Goal: Transaction & Acquisition: Purchase product/service

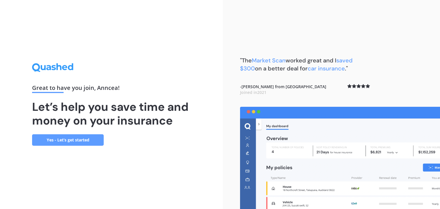
click at [72, 139] on link "Yes - Let’s get started" at bounding box center [68, 139] width 72 height 11
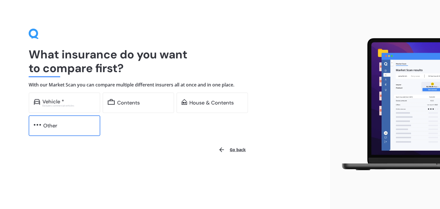
click at [46, 129] on div "Other" at bounding box center [50, 126] width 14 height 6
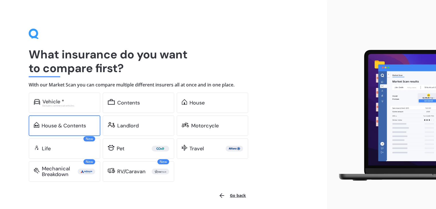
click at [50, 122] on div "House & Contents" at bounding box center [65, 125] width 72 height 21
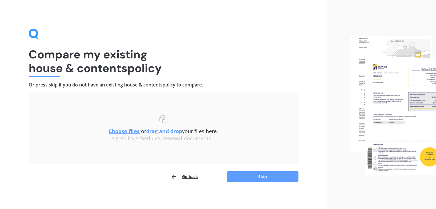
click at [190, 179] on button "Go back" at bounding box center [183, 176] width 27 height 11
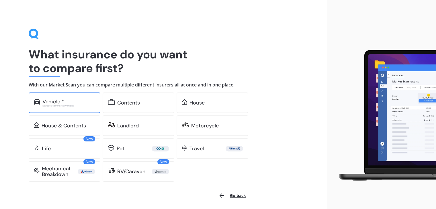
click at [73, 105] on div "Excludes commercial vehicles" at bounding box center [68, 106] width 53 height 2
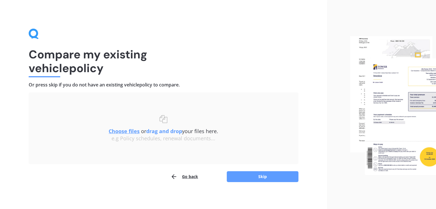
click at [239, 185] on div "Compare my existing vehicle policy Or press skip if you do not have an existing…" at bounding box center [163, 105] width 327 height 211
click at [239, 178] on button "Skip" at bounding box center [262, 176] width 72 height 11
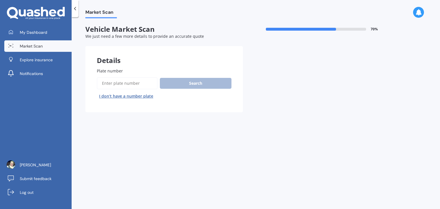
click at [130, 82] on input "Plate number" at bounding box center [127, 83] width 61 height 12
type input "HBM19"
click at [171, 84] on button "Search" at bounding box center [196, 83] width 72 height 11
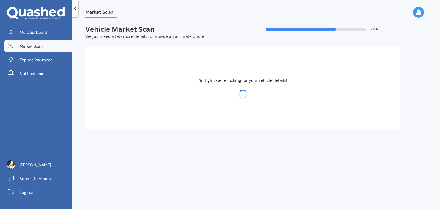
select select "HOLDEN"
select select "COMMODORE"
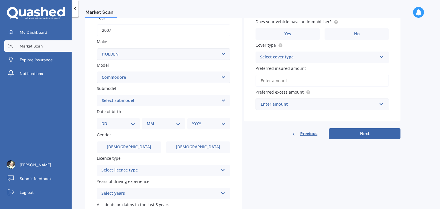
scroll to position [92, 0]
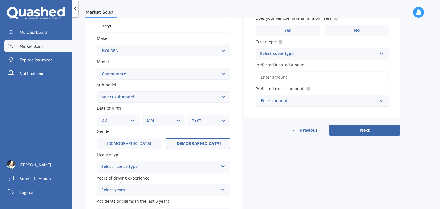
click at [193, 144] on span "[DEMOGRAPHIC_DATA]" at bounding box center [198, 143] width 46 height 5
click at [0, 0] on input "[DEMOGRAPHIC_DATA]" at bounding box center [0, 0] width 0 height 0
click at [103, 120] on select "DD 01 02 03 04 05 06 07 08 09 10 11 12 13 14 15 16 17 18 19 20 21 22 23 24 25 2…" at bounding box center [118, 120] width 34 height 6
select select "05"
click at [106, 117] on select "DD 01 02 03 04 05 06 07 08 09 10 11 12 13 14 15 16 17 18 19 20 21 22 23 24 25 2…" at bounding box center [118, 120] width 34 height 6
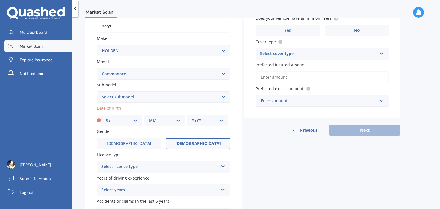
click at [153, 122] on select "MM 01 02 03 04 05 06 07 08 09 10 11 12" at bounding box center [164, 120] width 31 height 6
select select "04"
click at [149, 117] on select "MM 01 02 03 04 05 06 07 08 09 10 11 12" at bounding box center [164, 120] width 31 height 6
click at [199, 119] on select "YYYY 2025 2024 2023 2022 2021 2020 2019 2018 2017 2016 2015 2014 2013 2012 2011…" at bounding box center [207, 120] width 31 height 6
select select "1980"
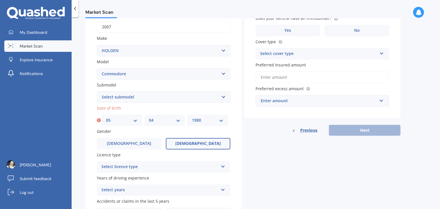
click at [192, 117] on select "YYYY 2025 2024 2023 2022 2021 2020 2019 2018 2017 2016 2015 2014 2013 2012 2011…" at bounding box center [207, 120] width 31 height 6
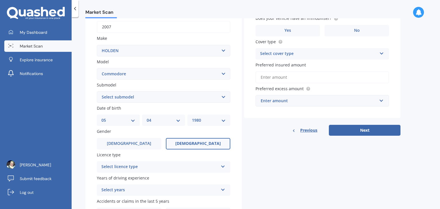
click at [221, 166] on icon at bounding box center [222, 165] width 5 height 4
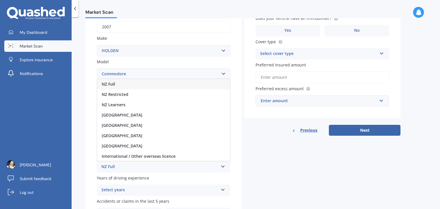
click at [112, 168] on div "NZ Full" at bounding box center [159, 166] width 117 height 7
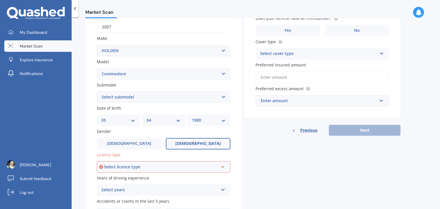
click at [223, 168] on icon at bounding box center [222, 166] width 5 height 4
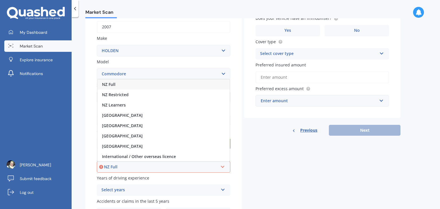
click at [109, 84] on span "NZ Full" at bounding box center [108, 84] width 13 height 5
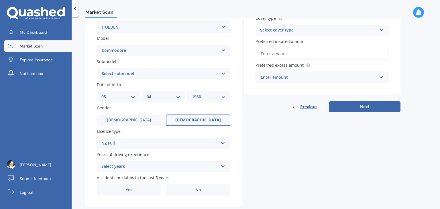
scroll to position [128, 0]
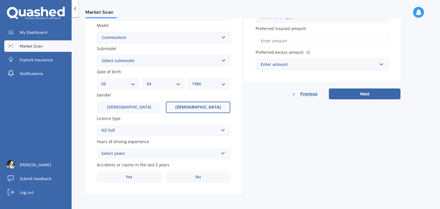
click at [222, 154] on icon at bounding box center [222, 152] width 5 height 4
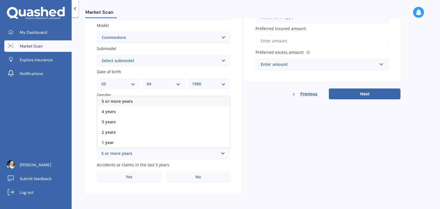
click at [116, 103] on span "5 or more years" at bounding box center [117, 101] width 31 height 5
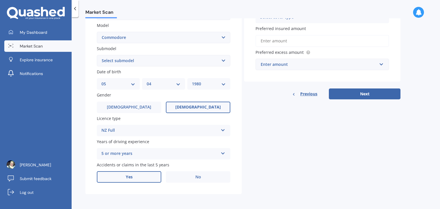
click at [131, 177] on span "Yes" at bounding box center [129, 177] width 7 height 5
click at [0, 0] on input "Yes" at bounding box center [0, 0] width 0 height 0
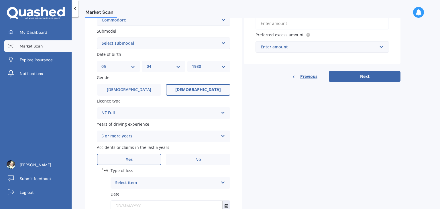
scroll to position [190, 0]
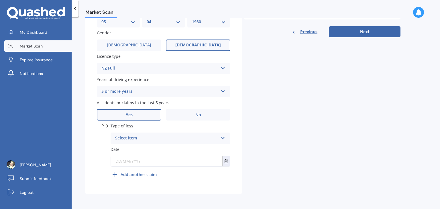
click at [129, 140] on div "Select item" at bounding box center [166, 138] width 103 height 7
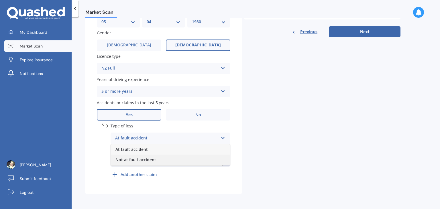
click at [126, 160] on span "Not at fault accident" at bounding box center [135, 159] width 41 height 5
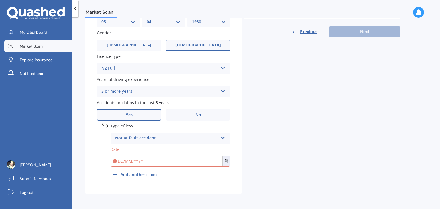
click at [130, 161] on input "text" at bounding box center [166, 161] width 111 height 10
type input "5"
click at [227, 160] on icon "Select date" at bounding box center [225, 161] width 3 height 4
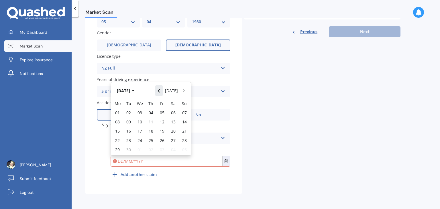
click at [161, 91] on button "Navigate back" at bounding box center [158, 90] width 7 height 10
click at [161, 91] on button "Navigate back" at bounding box center [158, 89] width 7 height 10
click at [161, 91] on button "Navigate back" at bounding box center [158, 90] width 7 height 10
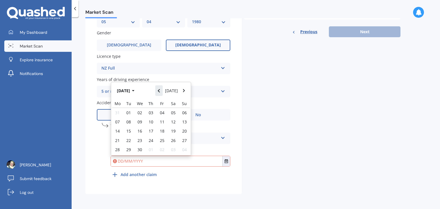
click at [161, 91] on button "Navigate back" at bounding box center [158, 90] width 7 height 10
click at [140, 117] on span "05" at bounding box center [139, 117] width 5 height 5
type input "[DATE]"
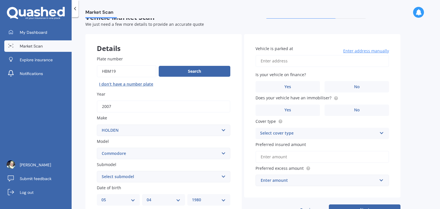
scroll to position [11, 0]
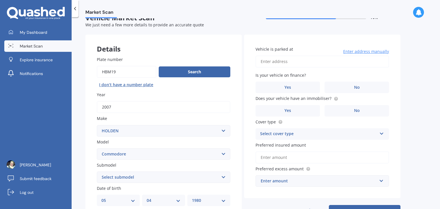
click at [279, 62] on input "Vehicle is parked at" at bounding box center [321, 62] width 133 height 12
type input "[STREET_ADDRESS][PERSON_NAME]"
click at [301, 88] on label "Yes" at bounding box center [287, 87] width 64 height 11
click at [0, 0] on input "Yes" at bounding box center [0, 0] width 0 height 0
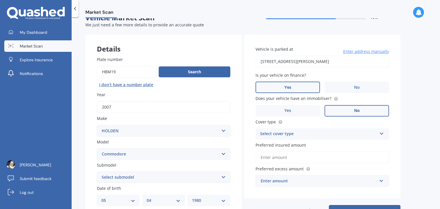
click at [339, 112] on label "No" at bounding box center [356, 110] width 64 height 11
click at [0, 0] on input "No" at bounding box center [0, 0] width 0 height 0
click at [295, 133] on div "Select cover type" at bounding box center [318, 134] width 117 height 7
click at [285, 146] on span "Comprehensive" at bounding box center [275, 144] width 30 height 5
click at [300, 146] on span "Preferred insured amount" at bounding box center [280, 144] width 50 height 5
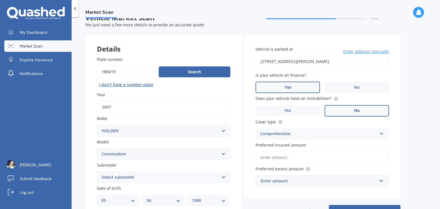
click at [300, 151] on input "Preferred insured amount" at bounding box center [321, 157] width 133 height 12
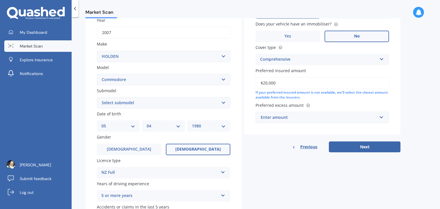
scroll to position [87, 0]
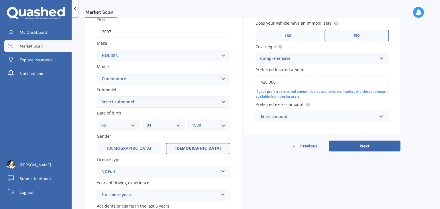
type input "$20,000"
click at [263, 117] on div "Enter amount" at bounding box center [319, 116] width 116 height 6
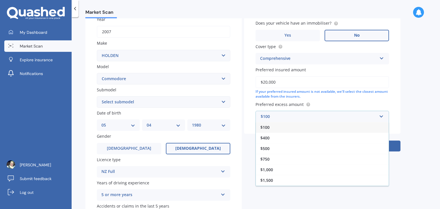
click at [262, 129] on span "$100" at bounding box center [264, 127] width 9 height 5
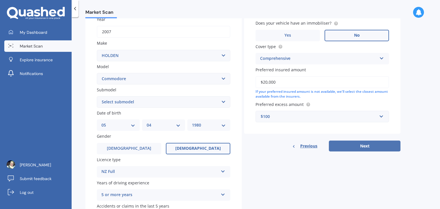
click at [339, 144] on button "Next" at bounding box center [365, 146] width 72 height 11
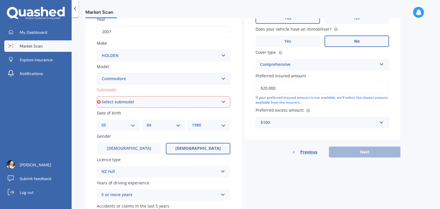
click at [120, 101] on select "Select submodel 4 Cyl 2.0 Litre 50th Anniversary V6 6 Cyl 3.8 Litre Acclaim V6 …" at bounding box center [163, 101] width 133 height 11
select select "SS SEDAN V8"
click at [97, 96] on select "Select submodel 4 Cyl 2.0 Litre 50th Anniversary V6 6 Cyl 3.8 Litre Acclaim V6 …" at bounding box center [163, 101] width 133 height 11
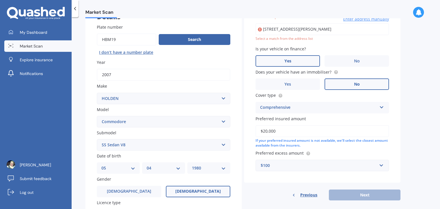
scroll to position [39, 0]
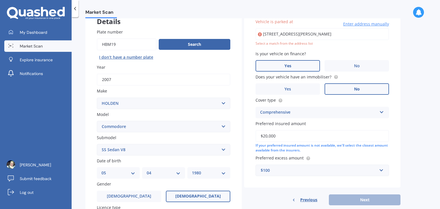
click at [312, 34] on input "[STREET_ADDRESS][PERSON_NAME]" at bounding box center [321, 34] width 133 height 12
type input "[STREET_ADDRESS][PERSON_NAME]"
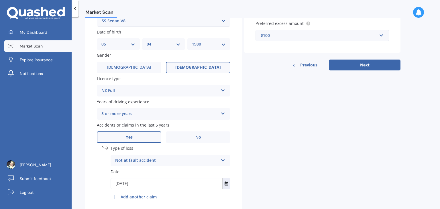
scroll to position [171, 0]
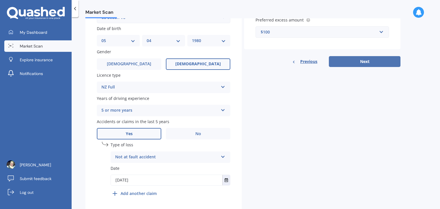
click at [353, 64] on button "Next" at bounding box center [365, 61] width 72 height 11
select select "05"
select select "04"
select select "1980"
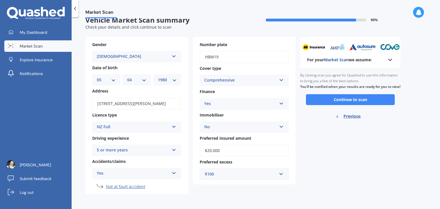
scroll to position [0, 0]
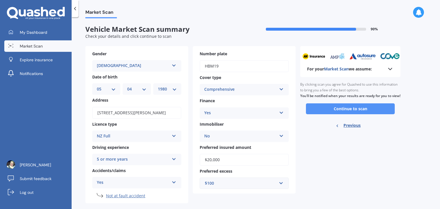
click at [339, 114] on button "Continue to scan" at bounding box center [350, 108] width 89 height 11
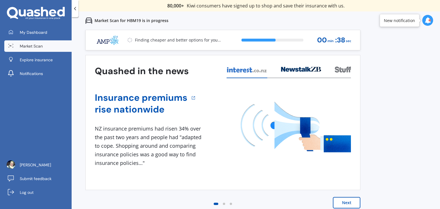
click at [344, 202] on button "Next" at bounding box center [346, 202] width 27 height 11
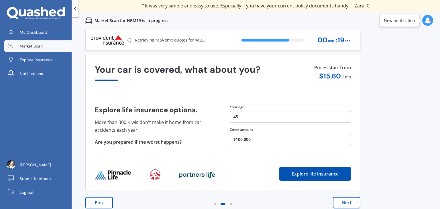
click at [316, 175] on button "Explore life insurance" at bounding box center [315, 174] width 72 height 14
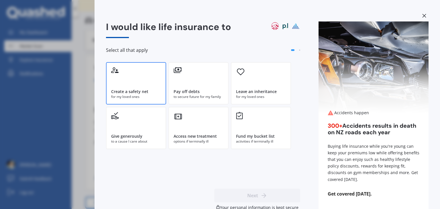
click at [129, 81] on div "Create a safety net for my loved ones" at bounding box center [136, 83] width 60 height 42
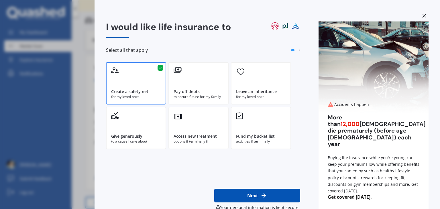
click at [129, 81] on div "Create a safety net for my loved ones" at bounding box center [136, 83] width 60 height 42
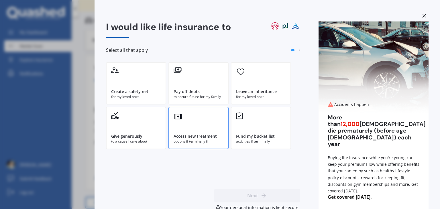
click at [197, 132] on div "Access new treatment options if terminally ill" at bounding box center [198, 128] width 60 height 42
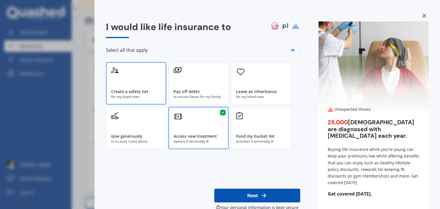
click at [151, 82] on div "Create a safety net for my loved ones" at bounding box center [136, 83] width 60 height 42
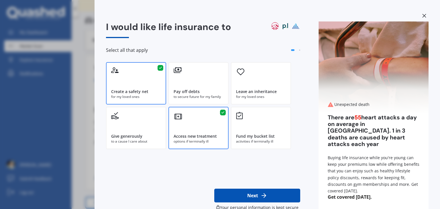
click at [253, 193] on button "Next" at bounding box center [257, 196] width 86 height 14
select select "05"
select select "04"
select select "1980"
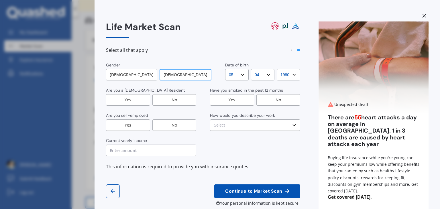
click at [132, 100] on div "Yes" at bounding box center [128, 99] width 44 height 11
click at [166, 123] on div "No" at bounding box center [174, 124] width 44 height 11
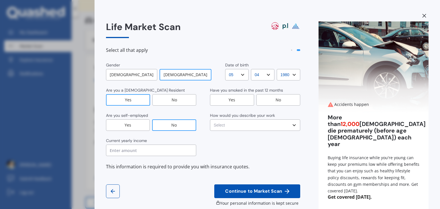
click at [226, 99] on div "Yes" at bounding box center [232, 99] width 44 height 11
click at [215, 123] on select "Select No manual work e.g. lawyer, consultant, engineer Light manual work [PERS…" at bounding box center [255, 124] width 90 height 11
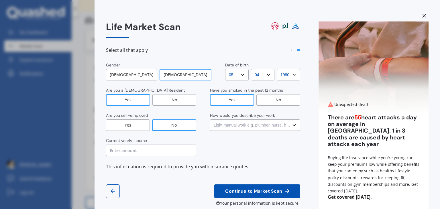
click at [210, 119] on select "Select No manual work e.g. lawyer, consultant, engineer Light manual work [PERS…" at bounding box center [255, 124] width 90 height 11
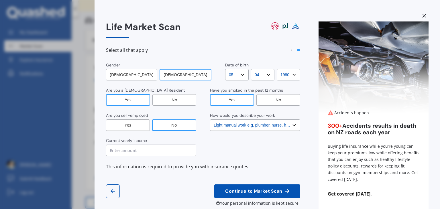
click at [218, 125] on select "Select No manual work e.g. lawyer, consultant, engineer Light manual work [PERS…" at bounding box center [255, 124] width 90 height 11
select select "Working less than 20 hours a week or unemployed"
click at [210, 119] on select "Select No manual work e.g. lawyer, consultant, engineer Light manual work [PERS…" at bounding box center [255, 124] width 90 height 11
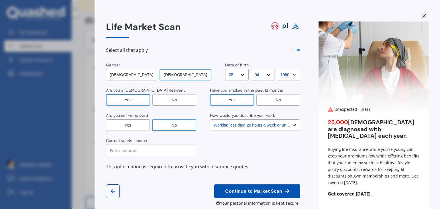
click at [181, 147] on input "text" at bounding box center [151, 150] width 90 height 11
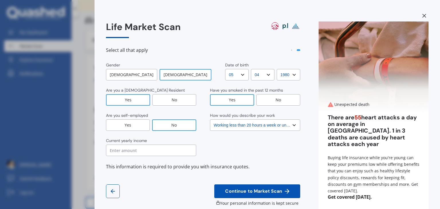
click at [150, 146] on input "text" at bounding box center [151, 150] width 90 height 11
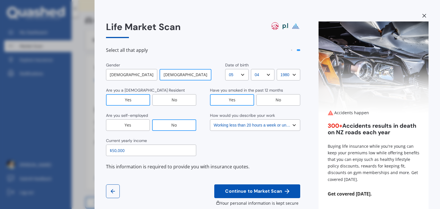
type input "$50,000"
click at [238, 192] on span "Continue to Market Scan" at bounding box center [253, 191] width 59 height 5
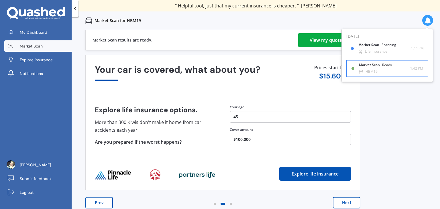
click at [378, 70] on div "Market Scan Ready HBM19" at bounding box center [384, 68] width 51 height 11
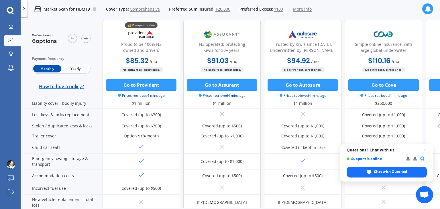
scroll to position [114, 0]
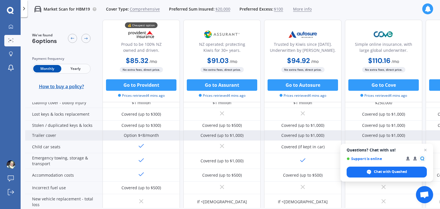
click at [161, 132] on div "Option $<8/month" at bounding box center [141, 136] width 77 height 10
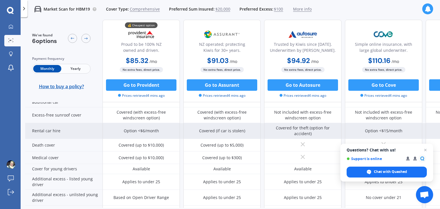
scroll to position [233, 0]
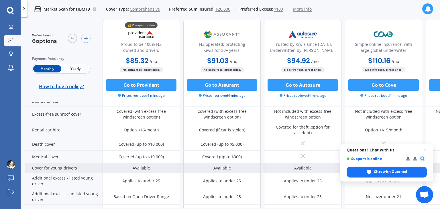
click at [139, 168] on div "Available" at bounding box center [141, 168] width 17 height 6
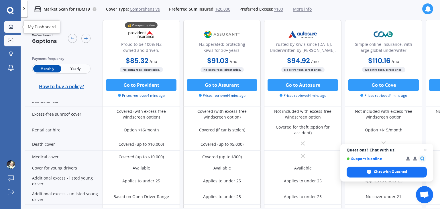
click at [7, 26] on div at bounding box center [11, 26] width 9 height 5
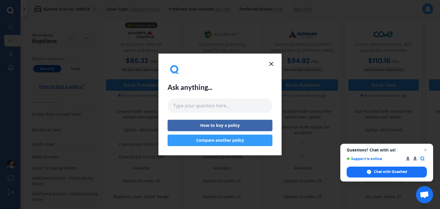
click at [180, 139] on button "Compare another policy" at bounding box center [220, 140] width 105 height 11
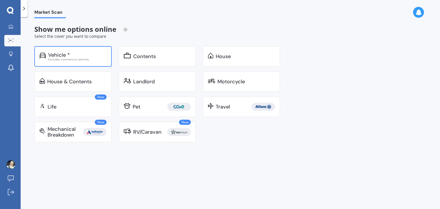
click at [73, 53] on div "Vehicle *" at bounding box center [77, 55] width 58 height 6
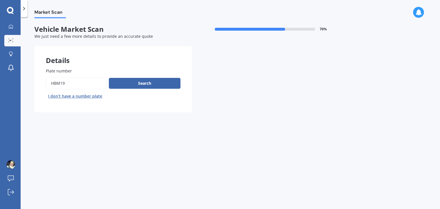
click at [74, 83] on input "Plate number" at bounding box center [76, 83] width 61 height 12
type input "H"
type input "rfk231"
click at [114, 84] on button "Search" at bounding box center [145, 83] width 72 height 11
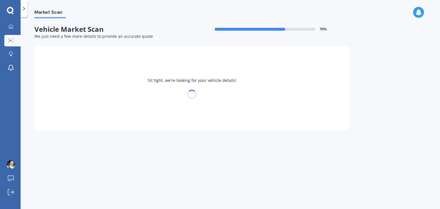
select select "HYUNDAI"
select select "I20"
select select "05"
select select "04"
select select "1980"
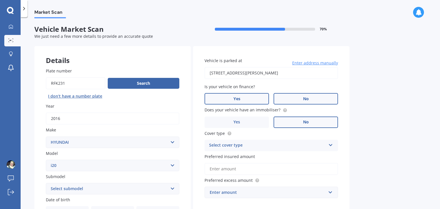
click at [292, 96] on label "No" at bounding box center [305, 98] width 64 height 11
click at [0, 0] on input "No" at bounding box center [0, 0] width 0 height 0
click at [172, 188] on select "Select submodel (All)" at bounding box center [112, 188] width 133 height 11
select select "(ALL)"
click at [46, 183] on select "Select submodel (All)" at bounding box center [112, 188] width 133 height 11
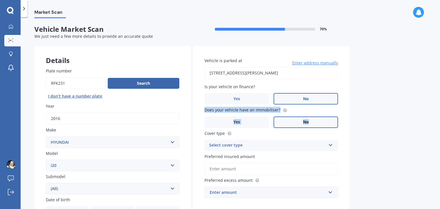
drag, startPoint x: 436, startPoint y: 95, endPoint x: 439, endPoint y: 111, distance: 16.8
click at [439, 112] on div "Market Scan Vehicle Market Scan 70 % We just need a few more details to provide…" at bounding box center [230, 114] width 419 height 192
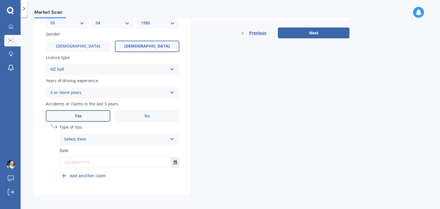
scroll to position [190, 0]
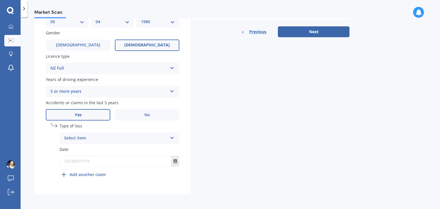
click at [176, 161] on icon "Select date" at bounding box center [175, 161] width 3 height 4
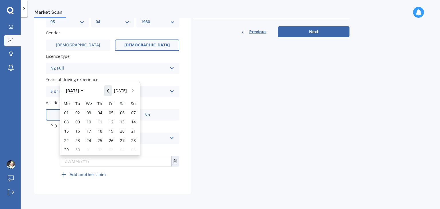
click at [109, 91] on icon "Navigate back" at bounding box center [108, 91] width 3 height 4
click at [111, 91] on button "Navigate back" at bounding box center [107, 89] width 7 height 10
click at [109, 91] on icon "Navigate back" at bounding box center [108, 91] width 3 height 4
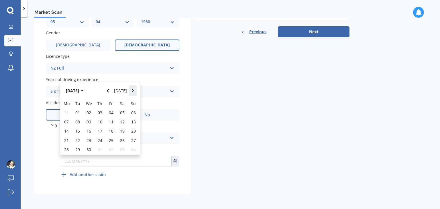
click at [133, 92] on icon "Navigate forward" at bounding box center [133, 90] width 2 height 3
click at [109, 92] on icon "Navigate back" at bounding box center [108, 91] width 3 height 4
click at [88, 121] on span "05" at bounding box center [88, 117] width 5 height 5
type input "[DATE]"
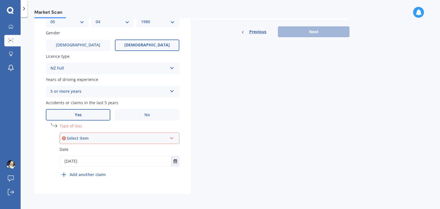
click at [85, 140] on div "Select item" at bounding box center [117, 138] width 100 height 6
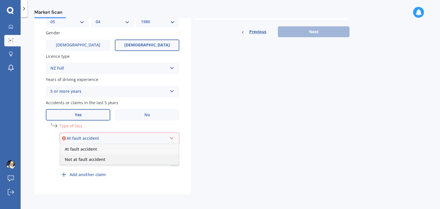
click at [86, 161] on span "Not at fault accident" at bounding box center [85, 159] width 41 height 5
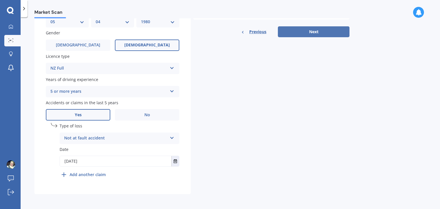
click at [319, 32] on button "Next" at bounding box center [314, 31] width 72 height 11
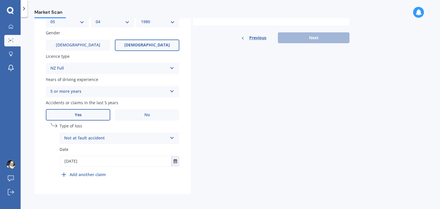
scroll to position [39, 0]
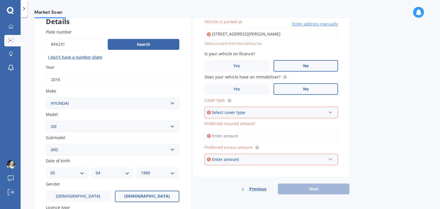
type input "[STREET_ADDRESS][PERSON_NAME]"
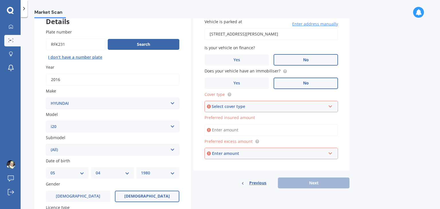
click at [269, 103] on div "Select cover type" at bounding box center [269, 106] width 114 height 6
click at [233, 120] on div "Comprehensive" at bounding box center [271, 117] width 132 height 10
click at [235, 118] on span "Preferred insured amount" at bounding box center [229, 117] width 50 height 5
click at [235, 124] on input "Preferred insured amount" at bounding box center [270, 130] width 133 height 12
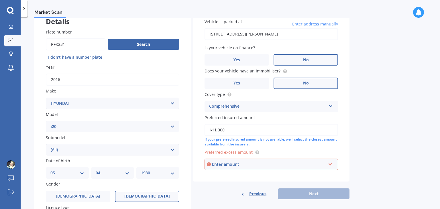
type input "$11,000"
click at [248, 163] on div "Enter amount" at bounding box center [269, 164] width 114 height 6
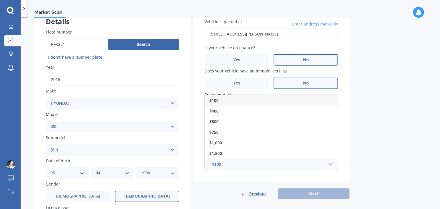
click at [220, 99] on div "$100" at bounding box center [271, 100] width 133 height 11
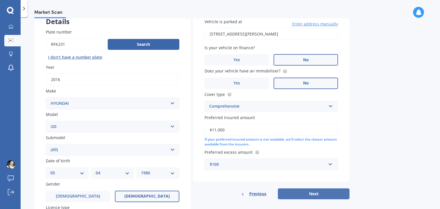
click at [310, 193] on button "Next" at bounding box center [314, 193] width 72 height 11
select select "05"
select select "04"
select select "1980"
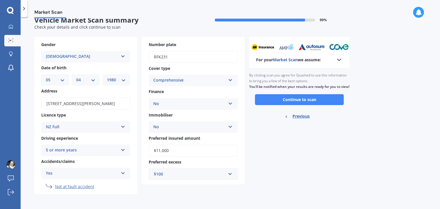
scroll to position [0, 0]
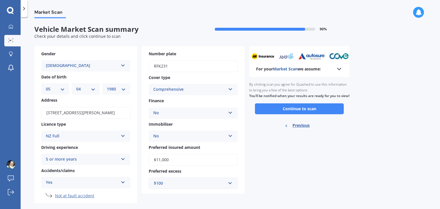
click at [309, 121] on div "Ready to go By clicking scan you agree for Quashed to use this information to b…" at bounding box center [299, 105] width 100 height 57
click at [304, 114] on button "Continue to scan" at bounding box center [299, 108] width 89 height 11
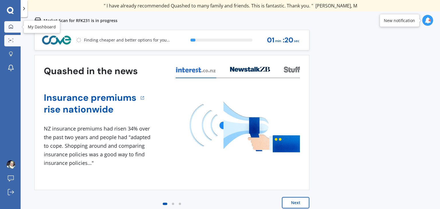
click at [11, 28] on icon at bounding box center [11, 26] width 5 height 5
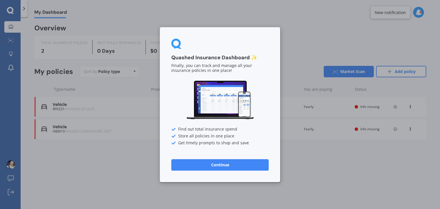
click at [206, 167] on button "Continue" at bounding box center [219, 164] width 97 height 11
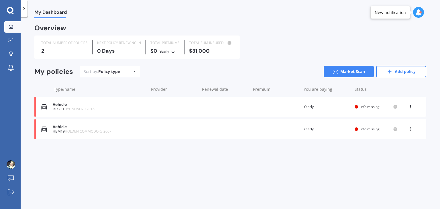
click at [370, 107] on span "Info missing" at bounding box center [369, 106] width 19 height 5
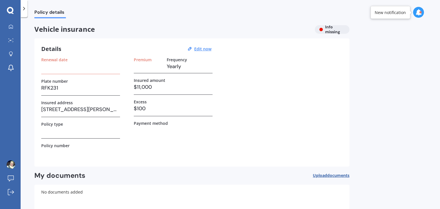
click at [72, 60] on div "Renewal date" at bounding box center [80, 59] width 79 height 5
click at [57, 58] on label "Renewal date" at bounding box center [54, 59] width 26 height 5
click at [207, 47] on u "Edit now" at bounding box center [202, 48] width 17 height 5
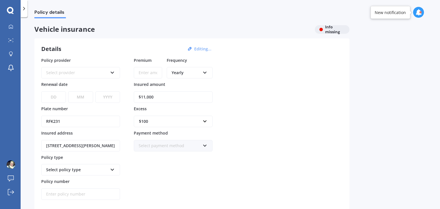
click at [76, 69] on div "Select provider AA AMI AMP ANZ ASB Aioi Nissay Dowa Ando Assurant Autosure BNZ …" at bounding box center [80, 72] width 79 height 11
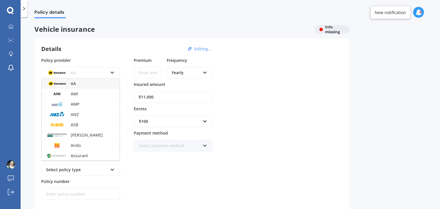
click at [76, 69] on div "AA AA AMI AMP ANZ ASB Aioi Nissay Dowa Ando Assurant Autosure BNZ Co-Operative …" at bounding box center [80, 72] width 79 height 11
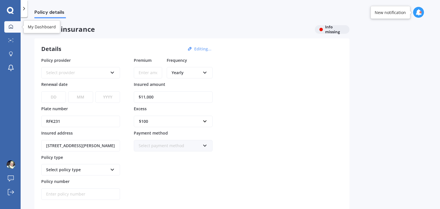
click at [16, 27] on link "My Dashboard" at bounding box center [12, 26] width 16 height 11
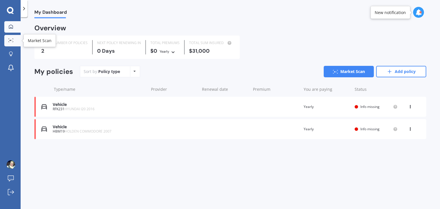
click at [13, 39] on icon at bounding box center [10, 40] width 5 height 4
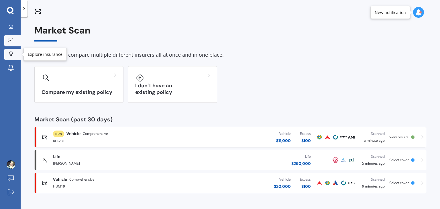
click at [13, 55] on div at bounding box center [11, 54] width 9 height 5
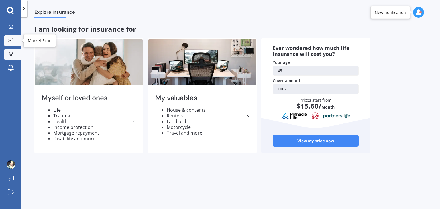
click at [10, 42] on icon at bounding box center [10, 40] width 5 height 4
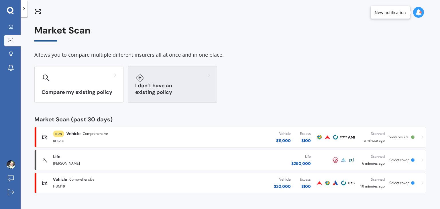
click at [179, 93] on h3 "I don’t have an existing policy" at bounding box center [172, 88] width 75 height 13
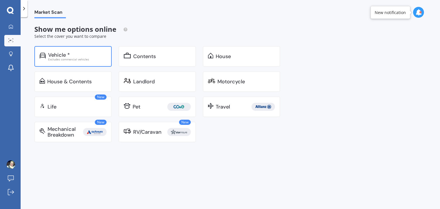
click at [88, 54] on div "Vehicle *" at bounding box center [77, 55] width 58 height 6
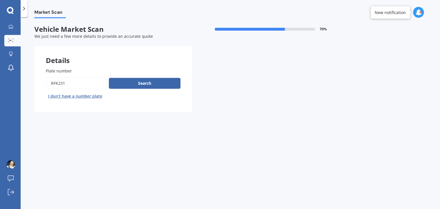
click at [87, 84] on input "Plate number" at bounding box center [76, 83] width 61 height 12
type input "R"
type input "nma306"
click at [119, 84] on button "Search" at bounding box center [145, 83] width 72 height 11
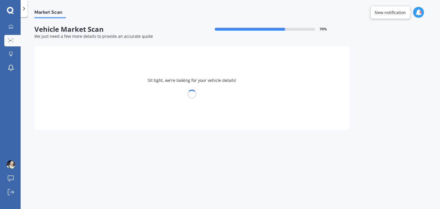
select select "TOYOTA"
select select "HIACE"
select select "05"
select select "04"
select select "1980"
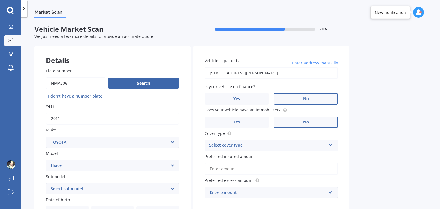
click at [234, 74] on input "[STREET_ADDRESS][PERSON_NAME]" at bounding box center [270, 73] width 133 height 12
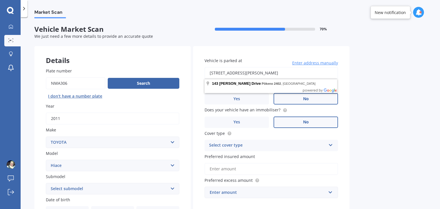
click at [300, 76] on input "[STREET_ADDRESS][PERSON_NAME]" at bounding box center [270, 73] width 133 height 12
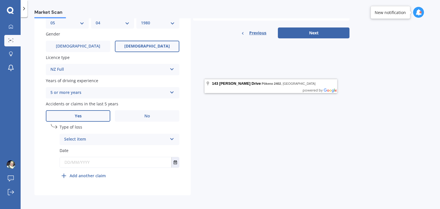
scroll to position [190, 0]
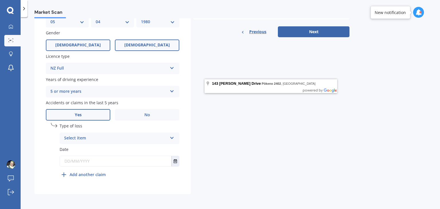
click at [84, 40] on label "[DEMOGRAPHIC_DATA]" at bounding box center [78, 45] width 64 height 11
click at [0, 0] on input "[DEMOGRAPHIC_DATA]" at bounding box center [0, 0] width 0 height 0
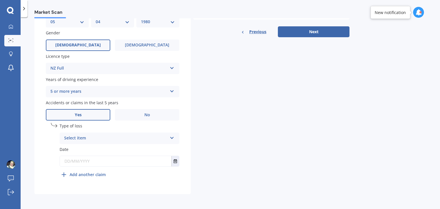
click at [85, 139] on div "Select item" at bounding box center [115, 138] width 103 height 7
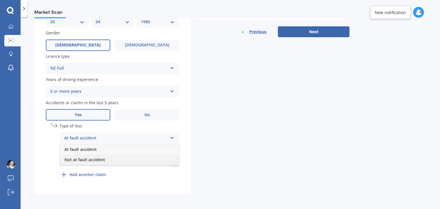
click at [84, 162] on span "Not at fault accident" at bounding box center [84, 159] width 41 height 5
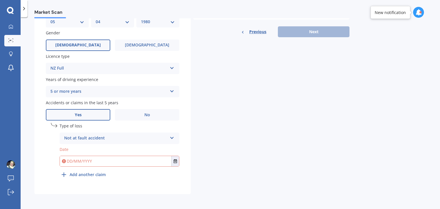
click at [77, 159] on input "text" at bounding box center [115, 161] width 111 height 10
click at [176, 163] on icon "Select date" at bounding box center [175, 161] width 3 height 4
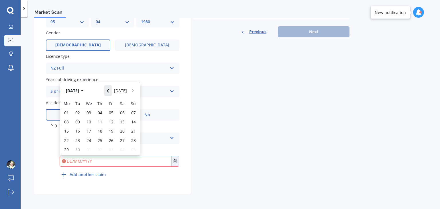
click at [111, 92] on button "Navigate back" at bounding box center [107, 90] width 7 height 10
click at [111, 92] on button "Navigate back" at bounding box center [107, 89] width 7 height 10
click at [111, 92] on button "Navigate back" at bounding box center [107, 90] width 7 height 10
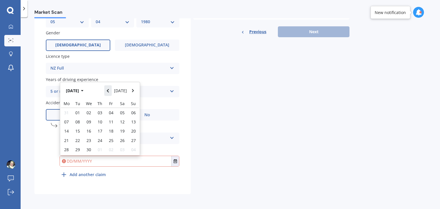
click at [111, 92] on button "Navigate back" at bounding box center [107, 90] width 7 height 10
click at [88, 121] on span "05" at bounding box center [88, 117] width 5 height 5
type input "[DATE]"
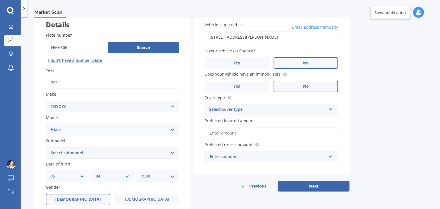
scroll to position [38, 0]
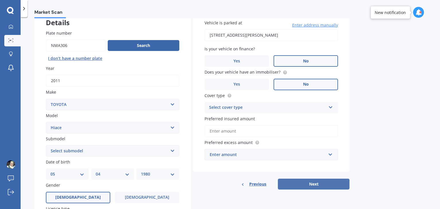
click at [318, 184] on button "Next" at bounding box center [314, 184] width 72 height 11
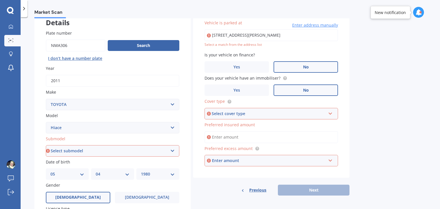
click at [263, 111] on div "Select cover type" at bounding box center [269, 114] width 114 height 6
click at [238, 127] on div "Comprehensive" at bounding box center [271, 124] width 132 height 10
click at [227, 139] on input "Preferred insured amount" at bounding box center [270, 137] width 133 height 12
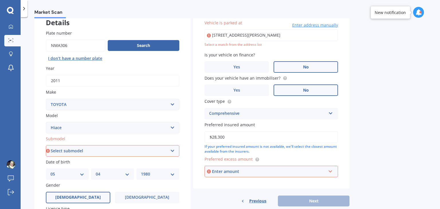
type input "$28,300"
click at [221, 171] on div "Enter amount" at bounding box center [269, 171] width 114 height 6
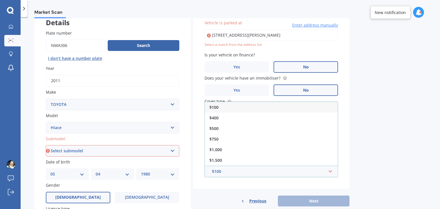
click at [213, 106] on span "$100" at bounding box center [213, 107] width 9 height 5
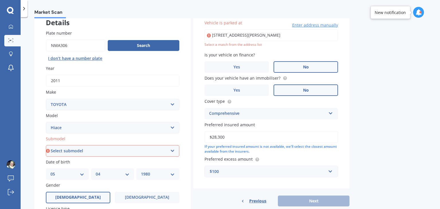
click at [107, 147] on select "Select submodel Diesel Light Van Turbo Diesel Turbo diesel 4WD Van Van petrol 4…" at bounding box center [112, 150] width 133 height 11
select select "VAN"
click at [46, 145] on select "Select submodel Diesel Light Van Turbo Diesel Turbo diesel 4WD Van Van petrol 4…" at bounding box center [112, 150] width 133 height 11
type input "[STREET_ADDRESS][PERSON_NAME]"
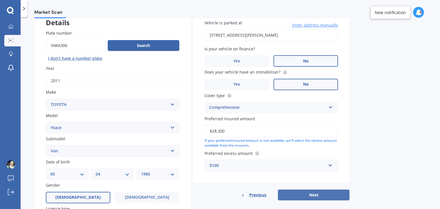
click at [297, 194] on button "Next" at bounding box center [314, 195] width 72 height 11
select select "05"
select select "04"
select select "1980"
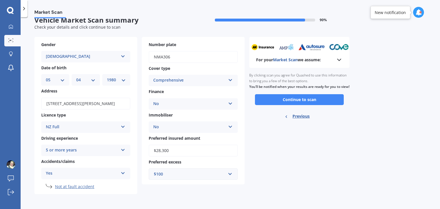
scroll to position [0, 0]
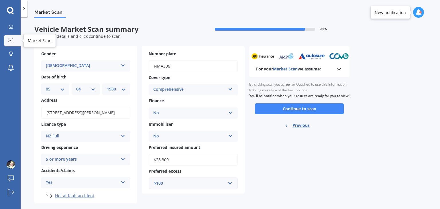
click at [13, 40] on icon at bounding box center [10, 40] width 5 height 4
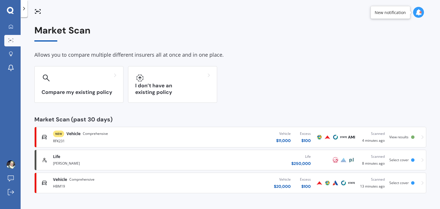
click at [38, 11] on icon at bounding box center [38, 11] width 1 height 1
click at [9, 56] on icon at bounding box center [11, 54] width 4 height 5
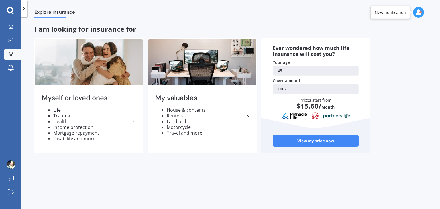
click at [26, 11] on icon at bounding box center [24, 9] width 6 height 6
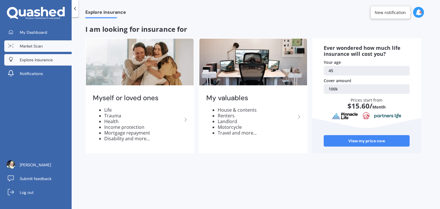
click at [30, 44] on span "Market Scan" at bounding box center [31, 46] width 23 height 6
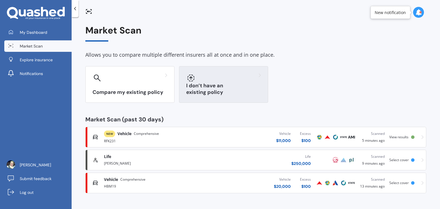
click at [220, 98] on div "I don’t have an existing policy" at bounding box center [223, 84] width 89 height 37
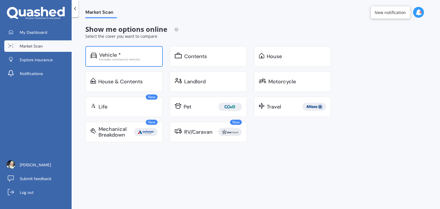
click at [124, 55] on div "Vehicle *" at bounding box center [128, 55] width 58 height 6
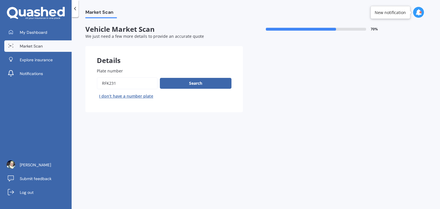
click at [120, 81] on input "Plate number" at bounding box center [127, 83] width 61 height 12
type input "R"
type input "dua275"
click at [177, 85] on button "Search" at bounding box center [196, 83] width 72 height 11
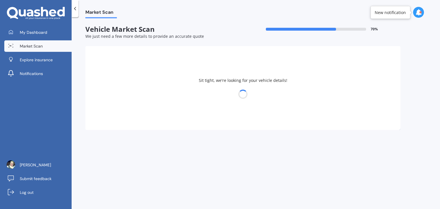
select select "TOYOTA"
select select "VITZ"
select select "05"
select select "04"
select select "1980"
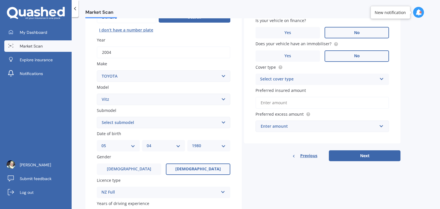
scroll to position [78, 0]
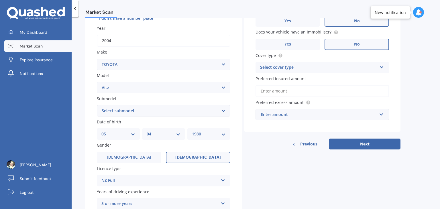
click at [218, 109] on select "Select submodel (All) Hybrid RS RS Turbo" at bounding box center [163, 110] width 133 height 11
select select "RS"
click at [97, 105] on select "Select submodel (All) Hybrid RS RS Turbo" at bounding box center [163, 110] width 133 height 11
click at [223, 177] on icon at bounding box center [222, 179] width 5 height 4
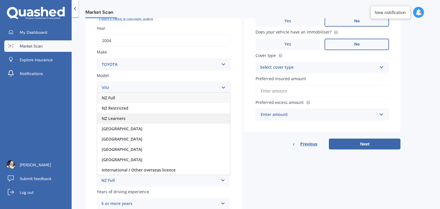
click at [166, 117] on div "NZ Learners" at bounding box center [163, 118] width 133 height 10
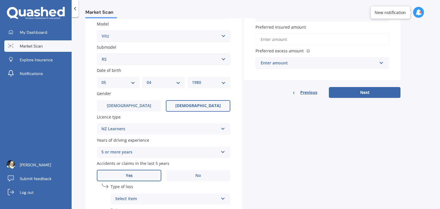
scroll to position [154, 0]
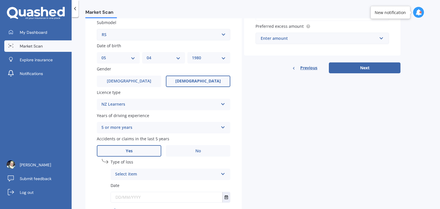
click at [224, 127] on icon at bounding box center [222, 126] width 5 height 4
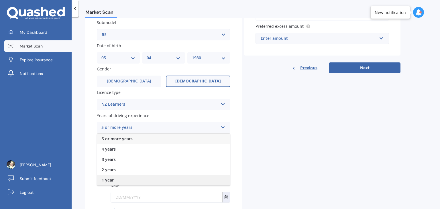
click at [107, 181] on span "1 year" at bounding box center [108, 179] width 12 height 5
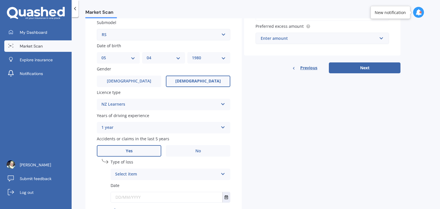
click at [134, 174] on div "Select item" at bounding box center [166, 174] width 103 height 7
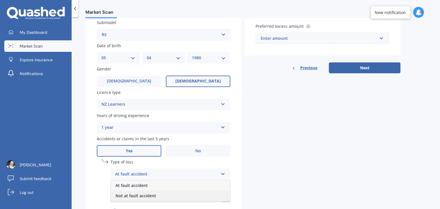
click at [129, 199] on div "Not at fault accident" at bounding box center [170, 196] width 119 height 10
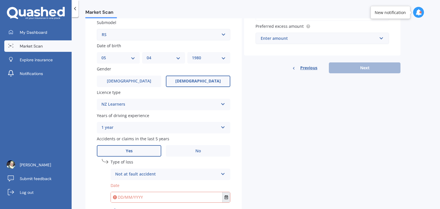
click at [227, 197] on icon "Select date" at bounding box center [225, 197] width 3 height 4
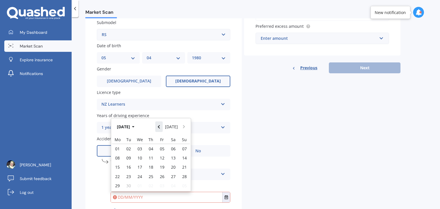
click at [162, 125] on button "Navigate back" at bounding box center [158, 126] width 7 height 10
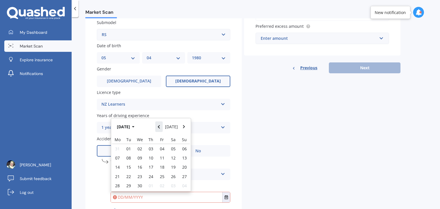
click at [162, 125] on button "Navigate back" at bounding box center [158, 126] width 7 height 10
click at [140, 154] on span "05" at bounding box center [139, 153] width 5 height 5
type input "[DATE]"
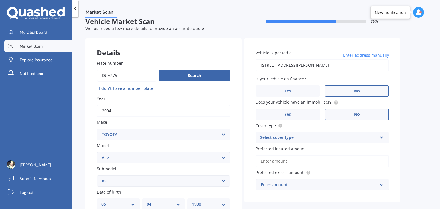
scroll to position [7, 0]
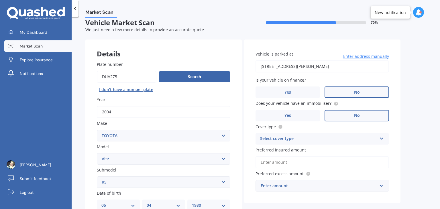
click at [283, 139] on div "Select cover type" at bounding box center [318, 138] width 117 height 7
click at [282, 150] on span "Comprehensive" at bounding box center [275, 149] width 30 height 5
click at [277, 162] on input "Preferred insured amount" at bounding box center [321, 162] width 133 height 12
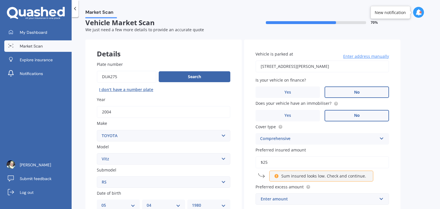
type input "$2"
type input "$3"
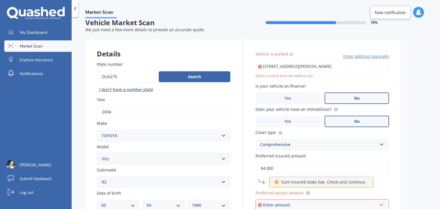
click at [273, 171] on input "$4,000" at bounding box center [321, 168] width 133 height 12
click at [281, 166] on input "$4,000" at bounding box center [321, 168] width 133 height 12
type input "$4"
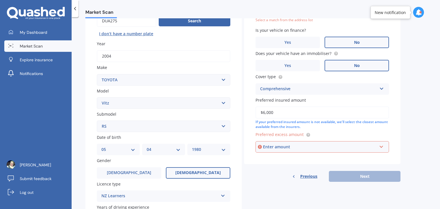
scroll to position [68, 0]
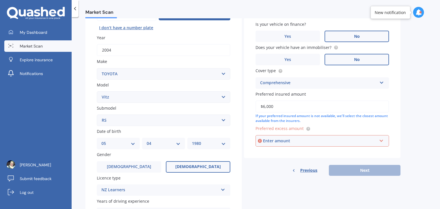
type input "$6,000"
click at [346, 147] on div "Vehicle is parked at [STREET_ADDRESS][PERSON_NAME] Enter address manually Selec…" at bounding box center [322, 68] width 156 height 180
click at [381, 143] on input "text" at bounding box center [320, 140] width 128 height 11
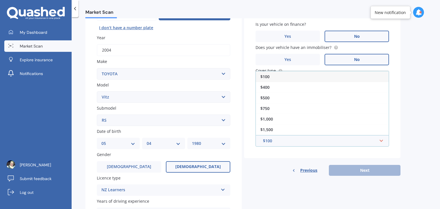
click at [264, 72] on div "$100" at bounding box center [322, 76] width 133 height 11
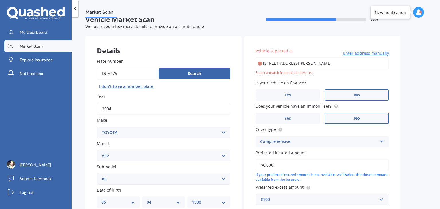
scroll to position [0, 0]
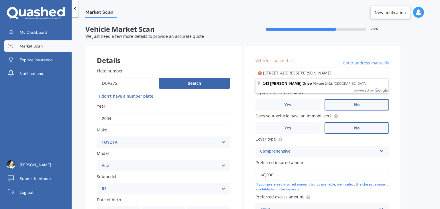
click at [296, 74] on input "[STREET_ADDRESS][PERSON_NAME]" at bounding box center [321, 73] width 133 height 12
click at [414, 61] on div "Market Scan Vehicle Market Scan 70 % We just need a few more details to provide…" at bounding box center [256, 114] width 368 height 192
click at [271, 74] on input "[STREET_ADDRESS][PERSON_NAME]" at bounding box center [321, 73] width 133 height 12
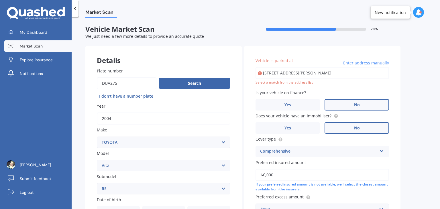
type input "[STREET_ADDRESS][PERSON_NAME]"
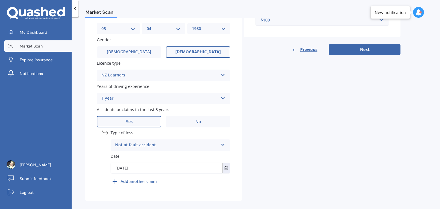
scroll to position [190, 0]
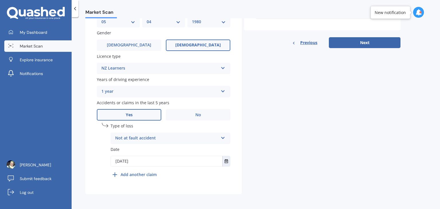
click at [120, 176] on div "Add another claim" at bounding box center [134, 174] width 46 height 7
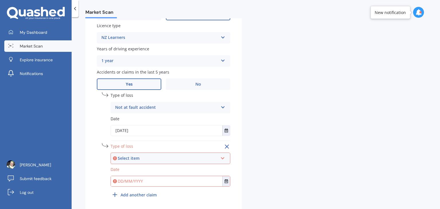
scroll to position [226, 0]
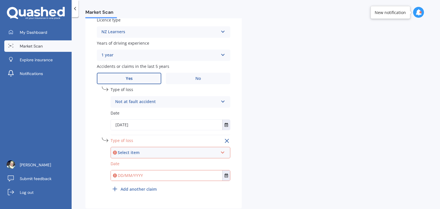
click at [226, 141] on line at bounding box center [226, 140] width 3 height 3
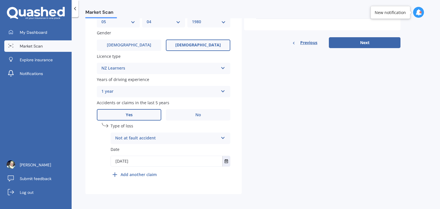
scroll to position [190, 0]
click at [359, 44] on button "Next" at bounding box center [365, 42] width 72 height 11
select select "05"
select select "04"
select select "1980"
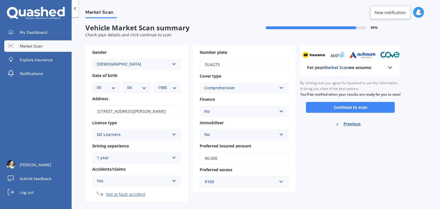
scroll to position [0, 0]
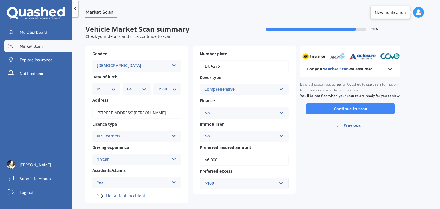
click at [23, 48] on span "Market Scan" at bounding box center [31, 46] width 23 height 6
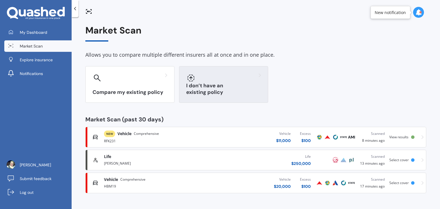
click at [201, 84] on div "I don’t have an existing policy" at bounding box center [223, 84] width 89 height 37
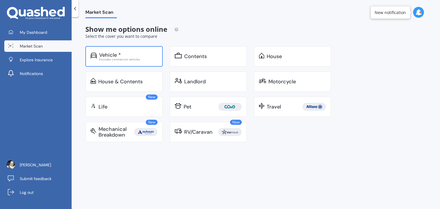
click at [111, 50] on div "Vehicle * Excludes commercial vehicles" at bounding box center [123, 56] width 77 height 21
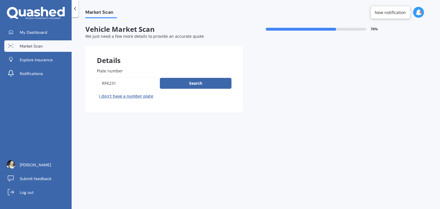
drag, startPoint x: 120, startPoint y: 81, endPoint x: 96, endPoint y: 82, distance: 24.1
click at [96, 82] on div "Plate number Search I don’t have a number plate" at bounding box center [163, 84] width 157 height 56
click at [98, 13] on span "Market Scan" at bounding box center [100, 13] width 31 height 8
click at [131, 99] on button "I don’t have a number plate" at bounding box center [126, 96] width 59 height 9
select select "05"
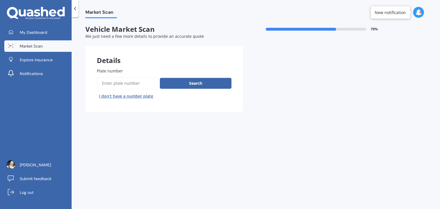
select select "04"
select select "1980"
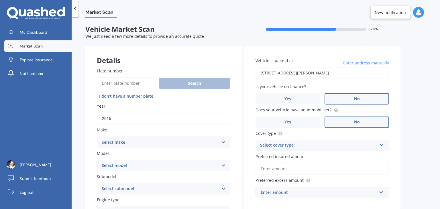
click at [125, 142] on select "Select make AC ALFA ROMEO ASTON [PERSON_NAME] AUDI AUSTIN BEDFORD Bentley BMW B…" at bounding box center [163, 142] width 133 height 11
click at [47, 44] on link "Market Scan" at bounding box center [37, 45] width 67 height 11
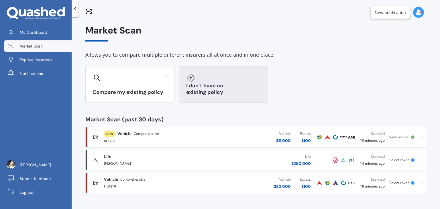
click at [217, 88] on div "I don’t have an existing policy" at bounding box center [223, 84] width 89 height 37
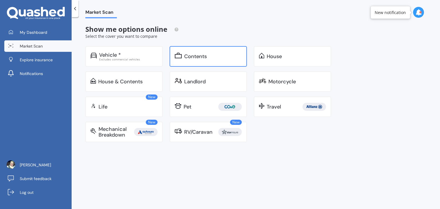
click at [208, 60] on div "Contents" at bounding box center [208, 56] width 77 height 21
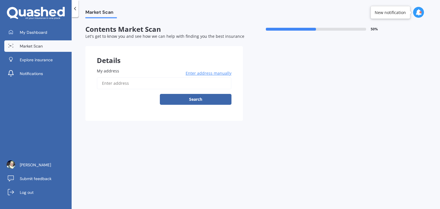
click at [143, 84] on input "My address" at bounding box center [164, 83] width 135 height 12
type input "[STREET_ADDRESS][PERSON_NAME]"
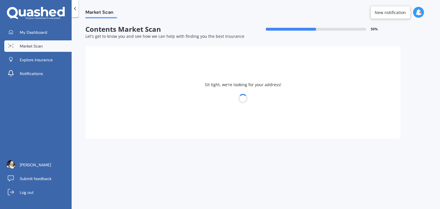
select select "05"
select select "04"
select select "1980"
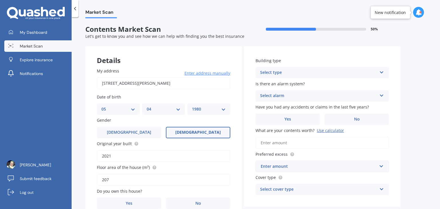
click at [287, 72] on div "Select type" at bounding box center [318, 72] width 117 height 7
click at [286, 84] on div "Freestanding" at bounding box center [322, 84] width 133 height 10
click at [285, 95] on div "Select alarm" at bounding box center [318, 95] width 117 height 7
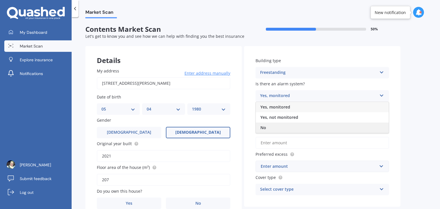
click at [263, 130] on span "No" at bounding box center [263, 127] width 6 height 5
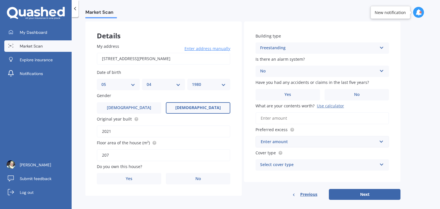
scroll to position [31, 0]
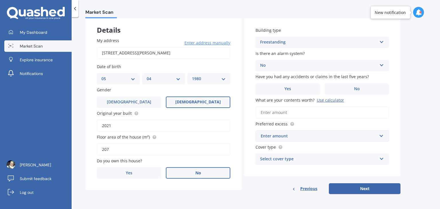
click at [201, 174] on label "No" at bounding box center [198, 172] width 64 height 11
click at [0, 0] on input "No" at bounding box center [0, 0] width 0 height 0
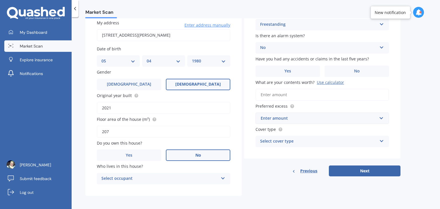
scroll to position [49, 0]
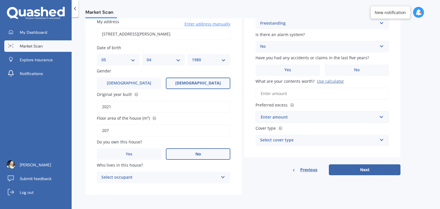
click at [119, 176] on div "Select occupant" at bounding box center [159, 177] width 117 height 7
click at [117, 188] on div "Tenant" at bounding box center [163, 189] width 133 height 10
click at [282, 93] on input "What are your contents worth? Use calculator" at bounding box center [321, 94] width 133 height 12
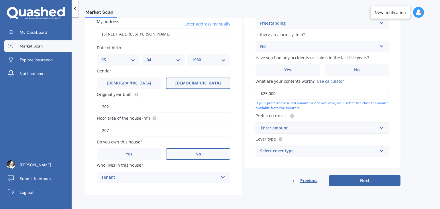
type input "$25,000"
click at [272, 130] on div "Enter amount" at bounding box center [319, 128] width 116 height 6
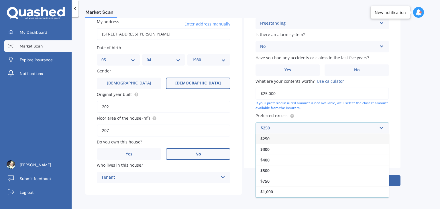
click at [267, 139] on span "$250" at bounding box center [264, 138] width 9 height 5
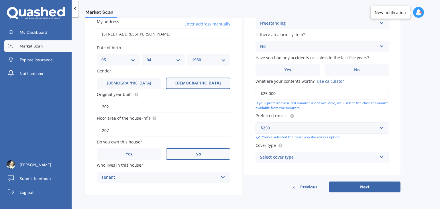
click at [272, 159] on div "Select cover type" at bounding box center [318, 157] width 117 height 7
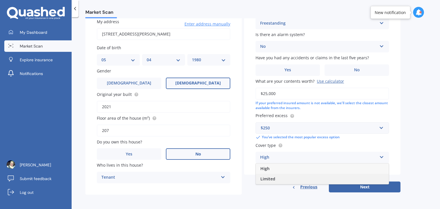
click at [267, 182] on div "Limited" at bounding box center [322, 179] width 133 height 10
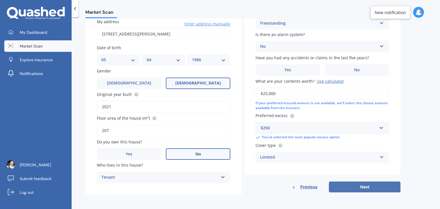
click at [354, 187] on button "Next" at bounding box center [365, 187] width 72 height 11
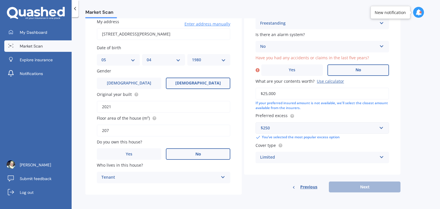
click at [348, 70] on label "No" at bounding box center [358, 69] width 62 height 11
click at [0, 0] on input "No" at bounding box center [0, 0] width 0 height 0
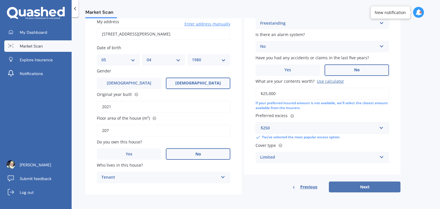
click at [358, 188] on button "Next" at bounding box center [365, 187] width 72 height 11
select select "05"
select select "04"
select select "1980"
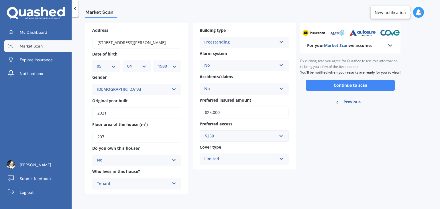
scroll to position [0, 0]
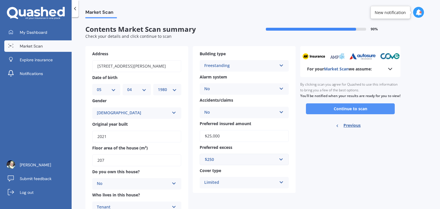
click at [338, 114] on button "Continue to scan" at bounding box center [350, 108] width 89 height 11
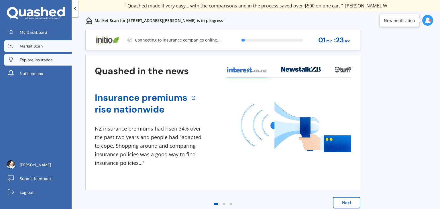
click at [42, 62] on span "Explore insurance" at bounding box center [36, 60] width 33 height 6
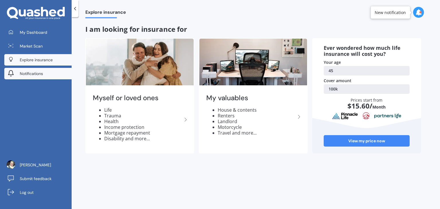
click at [39, 74] on span "Notifications" at bounding box center [31, 74] width 23 height 6
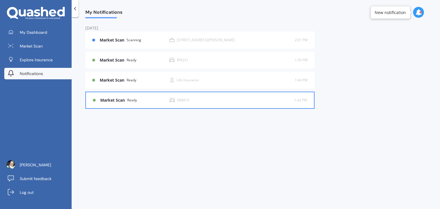
click at [109, 99] on b "Market Scan" at bounding box center [113, 100] width 27 height 5
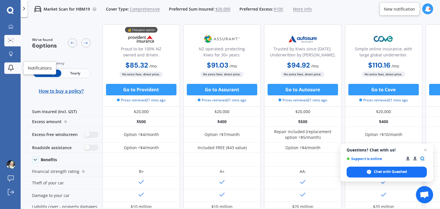
click at [8, 68] on icon at bounding box center [10, 67] width 7 height 7
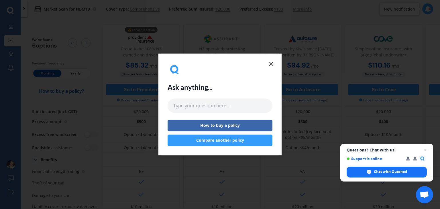
click at [272, 61] on icon at bounding box center [271, 63] width 7 height 7
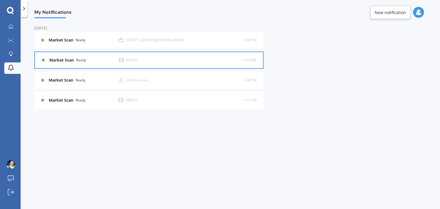
click at [75, 63] on div "Market Scan Ready RFK231 1:50 PM 1:50 PM" at bounding box center [149, 60] width 214 height 16
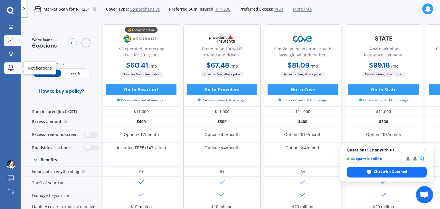
click at [12, 70] on icon at bounding box center [10, 67] width 7 height 7
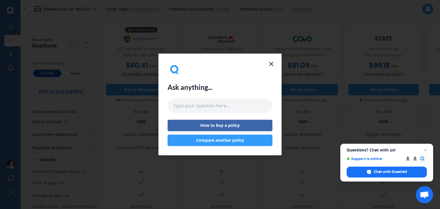
click at [270, 64] on icon at bounding box center [271, 63] width 7 height 7
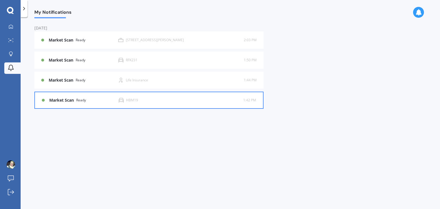
click at [133, 102] on div "HBM19" at bounding box center [181, 100] width 125 height 5
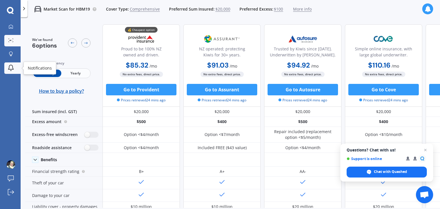
click at [13, 69] on icon at bounding box center [10, 67] width 7 height 7
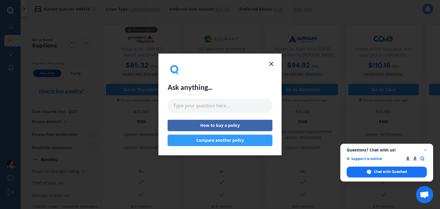
click at [272, 67] on icon at bounding box center [271, 63] width 7 height 7
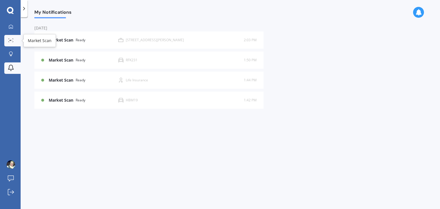
click at [13, 42] on icon at bounding box center [10, 40] width 5 height 4
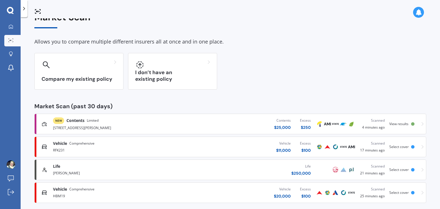
scroll to position [20, 0]
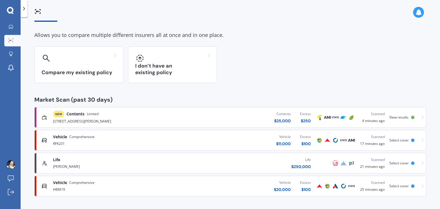
drag, startPoint x: 437, startPoint y: 88, endPoint x: 436, endPoint y: 94, distance: 6.0
click at [436, 94] on div "Market Scan Allows you to compare multiple different insurers all at once and i…" at bounding box center [230, 114] width 419 height 192
drag, startPoint x: 44, startPoint y: 164, endPoint x: 151, endPoint y: 162, distance: 107.7
click at [151, 162] on div "Life" at bounding box center [115, 160] width 125 height 6
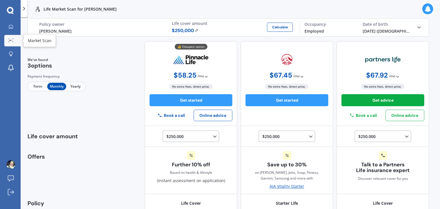
click at [11, 40] on circle at bounding box center [11, 40] width 1 height 1
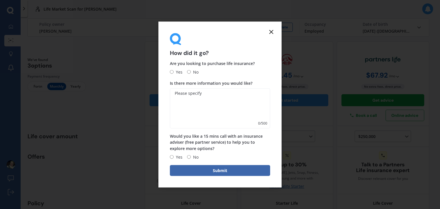
click at [188, 71] on input "No" at bounding box center [189, 72] width 4 height 4
radio input "true"
click at [193, 157] on span "No" at bounding box center [195, 156] width 8 height 7
click at [191, 157] on input "No" at bounding box center [189, 157] width 4 height 4
radio input "true"
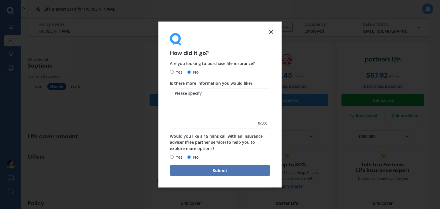
click at [196, 170] on button "Submit" at bounding box center [220, 170] width 100 height 11
type textarea "no"
click at [187, 170] on button "Submit" at bounding box center [220, 170] width 100 height 11
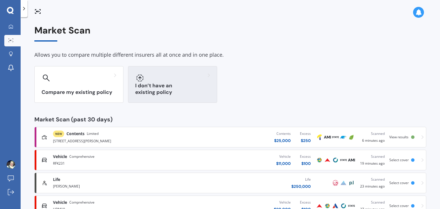
click at [159, 89] on h3 "I don’t have an existing policy" at bounding box center [172, 88] width 75 height 13
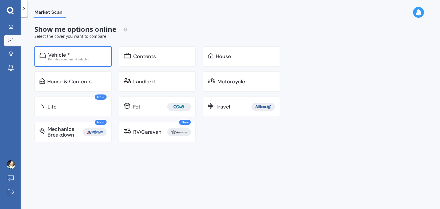
click at [73, 56] on div "Vehicle *" at bounding box center [77, 55] width 58 height 6
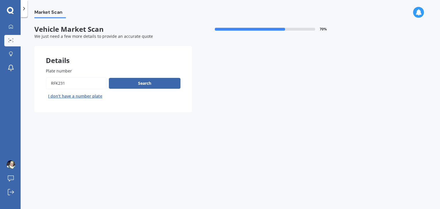
click at [71, 84] on input "Plate number" at bounding box center [76, 83] width 61 height 12
type input "R"
type input "dua275"
click at [127, 86] on button "Search" at bounding box center [145, 83] width 72 height 11
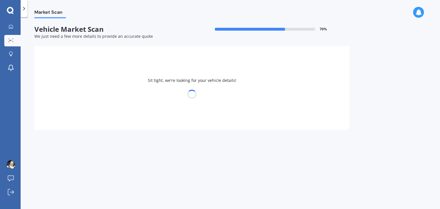
select select "TOYOTA"
select select "VITZ"
select select "05"
select select "04"
select select "1980"
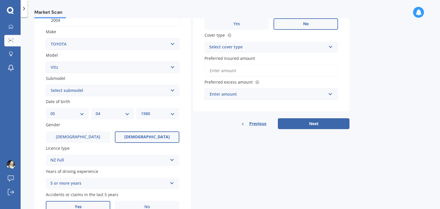
scroll to position [113, 0]
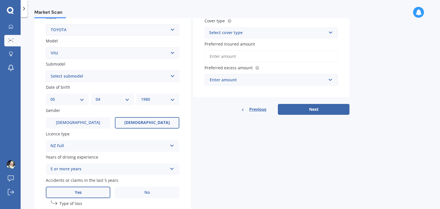
click at [112, 141] on div "NZ Full NZ Full NZ Restricted NZ Learners [GEOGRAPHIC_DATA] [GEOGRAPHIC_DATA] […" at bounding box center [112, 145] width 133 height 11
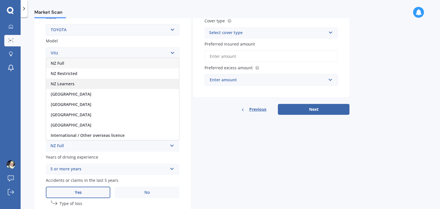
click at [59, 82] on span "NZ Learners" at bounding box center [63, 83] width 24 height 5
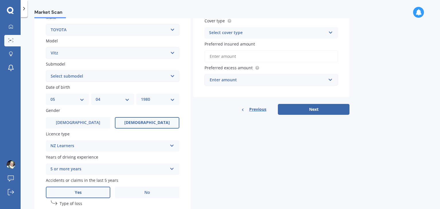
click at [58, 170] on div "5 or more years" at bounding box center [108, 169] width 117 height 7
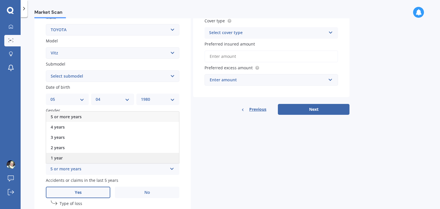
click at [58, 159] on span "1 year" at bounding box center [57, 157] width 12 height 5
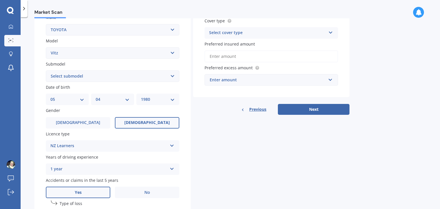
click at [125, 198] on div "Plate number Search I don’t have a number plate Year [DATE] Make Select make AC…" at bounding box center [112, 108] width 156 height 328
click at [128, 194] on label "No" at bounding box center [147, 192] width 64 height 11
click at [0, 0] on input "No" at bounding box center [0, 0] width 0 height 0
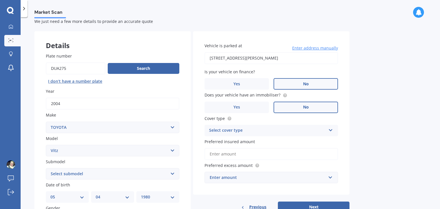
scroll to position [14, 0]
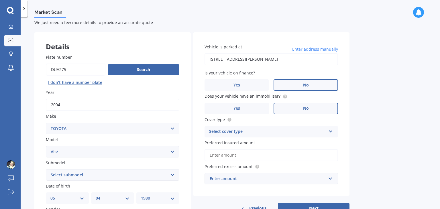
click at [220, 131] on div "Select cover type" at bounding box center [267, 131] width 117 height 7
click at [218, 141] on span "Comprehensive" at bounding box center [224, 142] width 30 height 5
click at [222, 156] on input "Preferred insured amount" at bounding box center [270, 155] width 133 height 12
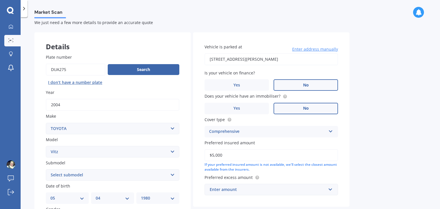
type input "$5,000"
click at [244, 190] on div "Enter amount" at bounding box center [268, 189] width 116 height 6
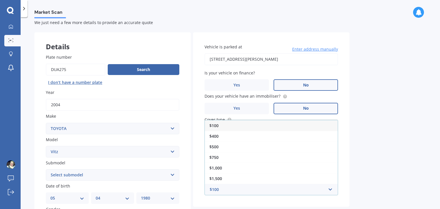
click at [222, 124] on div "$100" at bounding box center [271, 125] width 133 height 11
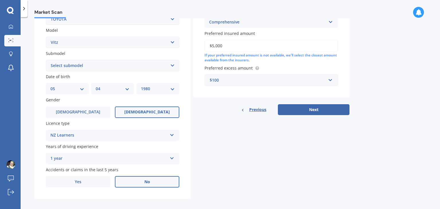
scroll to position [128, 0]
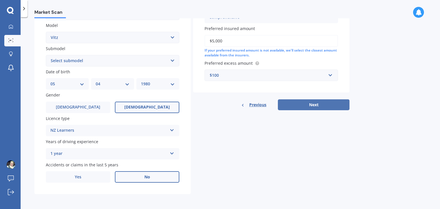
click at [324, 104] on button "Next" at bounding box center [314, 104] width 72 height 11
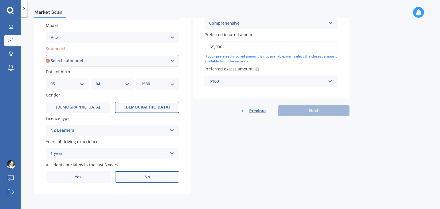
click at [153, 59] on select "Select submodel (All) Hybrid RS RS Turbo" at bounding box center [112, 60] width 133 height 11
select select "RS"
click at [46, 55] on select "Select submodel (All) Hybrid RS RS Turbo" at bounding box center [112, 60] width 133 height 11
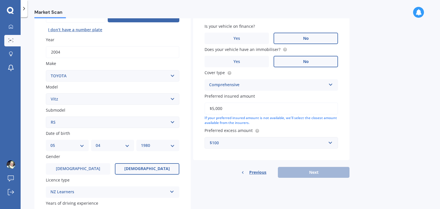
scroll to position [39, 0]
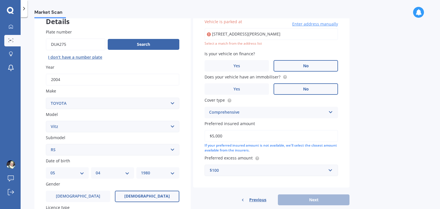
type input "[STREET_ADDRESS][PERSON_NAME]"
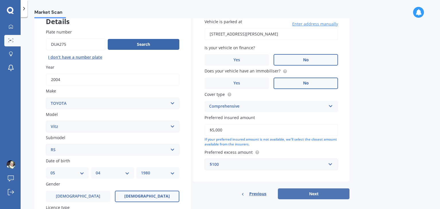
click at [322, 196] on button "Next" at bounding box center [314, 193] width 72 height 11
select select "05"
select select "04"
select select "1980"
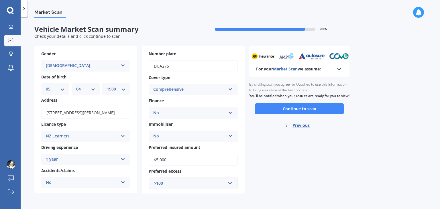
scroll to position [0, 0]
click at [61, 90] on select "DD 01 02 03 04 05 06 07 08 09 10 11 12 13 14 15 16 17 18 19 20 21 22 23 24 25 2…" at bounding box center [55, 89] width 19 height 6
click at [46, 86] on select "DD 01 02 03 04 05 06 07 08 09 10 11 12 13 14 15 16 17 18 19 20 21 22 23 24 25 2…" at bounding box center [55, 89] width 19 height 6
click at [84, 91] on select "MM 01 02 03 04 05 06 07 08 09 10 11 12" at bounding box center [85, 89] width 19 height 6
click at [51, 87] on select "DD 01 02 03 04 05 06 07 08 09 10 11 12 13 14 15 16 17 18 19 20 21 22 23 24 25 2…" at bounding box center [55, 89] width 19 height 6
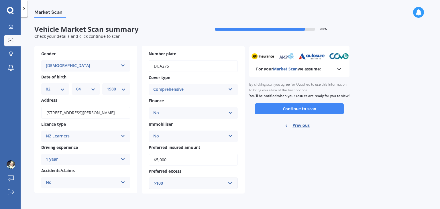
select select "20"
click at [46, 86] on select "DD 01 02 03 04 05 06 07 08 09 10 11 12 13 14 15 16 17 18 19 20 21 22 23 24 25 2…" at bounding box center [55, 89] width 19 height 6
click at [85, 88] on select "MM 01 02 03 04 05 06 07 08 09 10 11 12" at bounding box center [85, 89] width 19 height 6
select select "02"
click at [76, 86] on select "MM 01 02 03 04 05 06 07 08 09 10 11 12" at bounding box center [85, 89] width 19 height 6
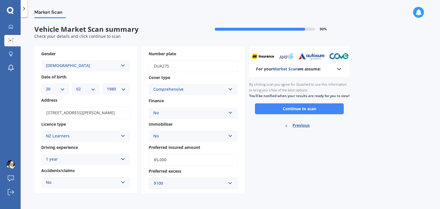
click at [113, 89] on select "YYYY 2025 2024 2023 2022 2021 2020 2019 2018 2017 2016 2015 2014 2013 2012 2011…" at bounding box center [116, 89] width 19 height 6
select select "2008"
click at [107, 86] on select "YYYY 2025 2024 2023 2022 2021 2020 2019 2018 2017 2016 2015 2014 2013 2012 2011…" at bounding box center [116, 89] width 19 height 6
click at [275, 114] on button "Continue to scan" at bounding box center [299, 108] width 89 height 11
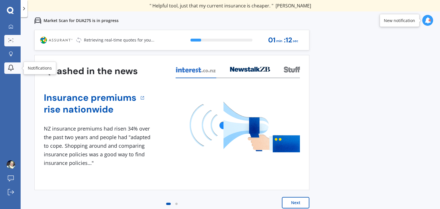
click at [11, 65] on icon at bounding box center [10, 67] width 7 height 7
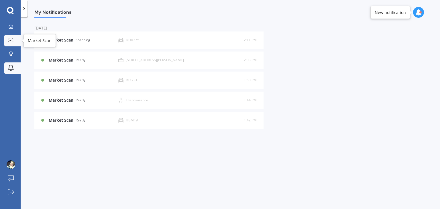
click at [8, 41] on icon at bounding box center [10, 40] width 5 height 4
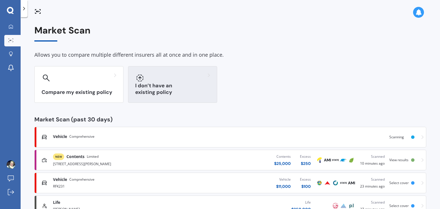
click at [152, 90] on h3 "I don’t have an existing policy" at bounding box center [172, 88] width 75 height 13
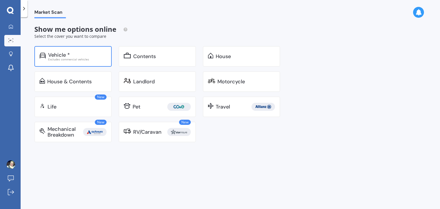
click at [84, 50] on div "Vehicle * Excludes commercial vehicles" at bounding box center [72, 56] width 77 height 21
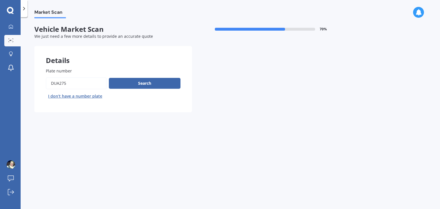
click at [72, 82] on input "Plate number" at bounding box center [76, 83] width 61 height 12
type input "D"
type input "nma306"
click at [139, 84] on button "Search" at bounding box center [145, 83] width 72 height 11
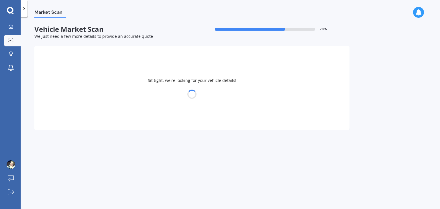
select select "TOYOTA"
select select "HIACE"
select select "20"
select select "02"
select select "2008"
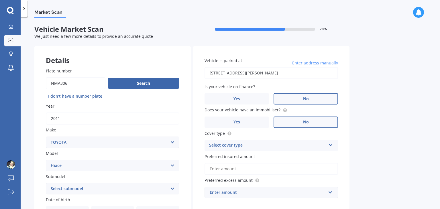
click at [66, 189] on select "Select submodel Diesel Light Van Turbo Diesel Turbo diesel 4WD Van Van petrol 4…" at bounding box center [112, 188] width 133 height 11
select select "VAN"
click at [46, 183] on select "Select submodel Diesel Light Van Turbo Diesel Turbo diesel 4WD Van Van petrol 4…" at bounding box center [112, 188] width 133 height 11
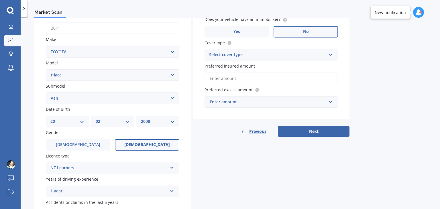
scroll to position [93, 0]
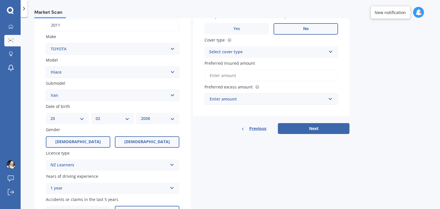
click at [87, 141] on label "[DEMOGRAPHIC_DATA]" at bounding box center [78, 141] width 64 height 11
click at [0, 0] on input "[DEMOGRAPHIC_DATA]" at bounding box center [0, 0] width 0 height 0
click at [78, 165] on div "NZ Learners" at bounding box center [108, 165] width 117 height 7
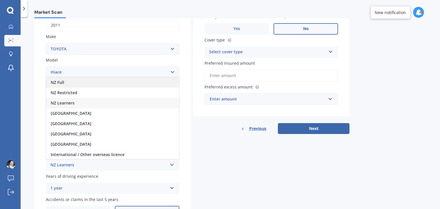
click at [73, 85] on div "NZ Full" at bounding box center [112, 82] width 133 height 10
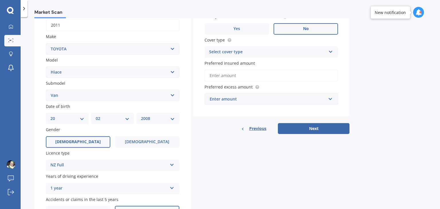
click at [77, 190] on div "1 year" at bounding box center [108, 188] width 117 height 7
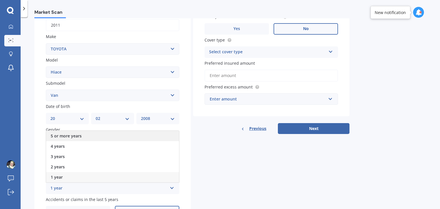
click at [70, 137] on span "5 or more years" at bounding box center [66, 135] width 31 height 5
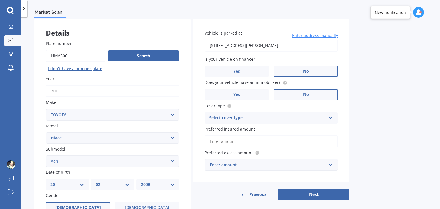
scroll to position [26, 0]
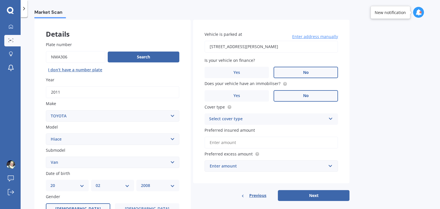
click at [243, 119] on div "Select cover type" at bounding box center [267, 119] width 117 height 7
click at [235, 132] on span "Comprehensive" at bounding box center [224, 129] width 30 height 5
click at [249, 143] on input "Preferred insured amount" at bounding box center [270, 143] width 133 height 12
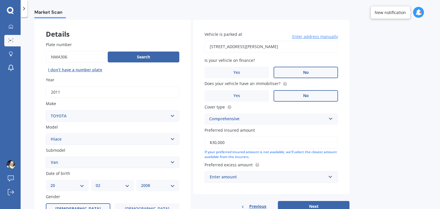
type input "$30,000"
click at [319, 177] on div "Enter amount" at bounding box center [268, 177] width 116 height 6
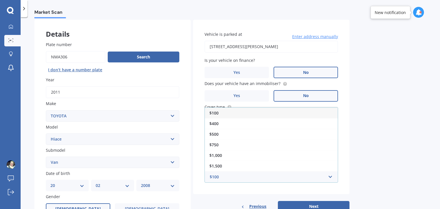
click at [252, 111] on div "$100" at bounding box center [271, 113] width 133 height 11
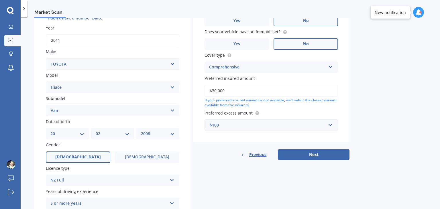
scroll to position [93, 0]
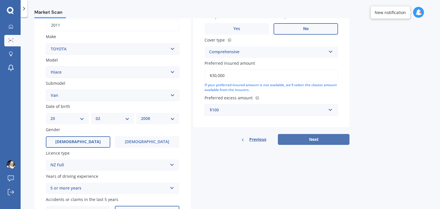
click at [308, 141] on button "Next" at bounding box center [314, 139] width 72 height 11
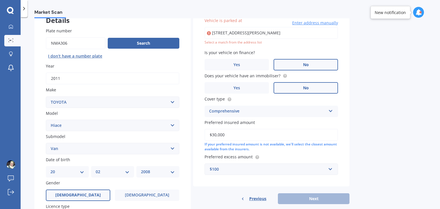
scroll to position [39, 0]
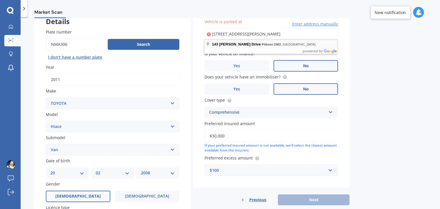
type input "[STREET_ADDRESS][PERSON_NAME]"
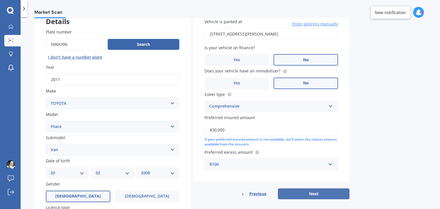
click at [318, 189] on button "Next" at bounding box center [314, 193] width 72 height 11
select select "20"
select select "02"
select select "2008"
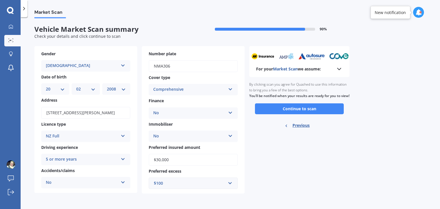
scroll to position [0, 0]
click at [57, 87] on select "DD 01 02 03 04 05 06 07 08 09 10 11 12 13 14 15 16 17 18 19 20 21 22 23 24 25 2…" at bounding box center [55, 89] width 19 height 6
select select "03"
click at [46, 86] on select "DD 01 02 03 04 05 06 07 08 09 10 11 12 13 14 15 16 17 18 19 20 21 22 23 24 25 2…" at bounding box center [55, 89] width 19 height 6
click at [79, 90] on select "MM 01 02 03 04 05 06 07 08 09 10 11 12" at bounding box center [85, 89] width 19 height 6
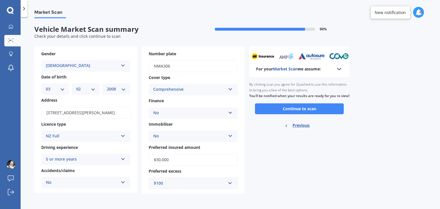
select select "04"
click at [76, 86] on select "MM 01 02 03 04 05 06 07 08 09 10 11 12" at bounding box center [85, 89] width 19 height 6
click at [114, 88] on select "YYYY 2025 2024 2023 2022 2021 2020 2019 2018 2017 2016 2015 2014 2013 2012 2011…" at bounding box center [116, 89] width 19 height 6
select select "1980"
click at [107, 86] on select "YYYY 2025 2024 2023 2022 2021 2020 2019 2018 2017 2016 2015 2014 2013 2012 2011…" at bounding box center [116, 89] width 19 height 6
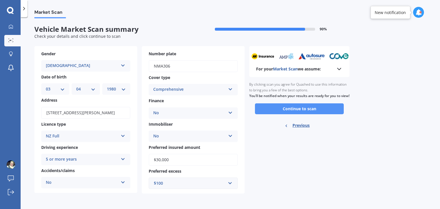
click at [301, 114] on button "Continue to scan" at bounding box center [299, 108] width 89 height 11
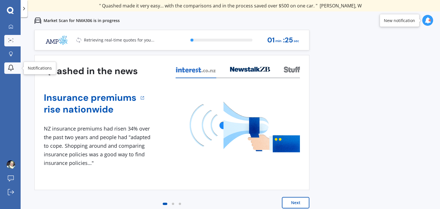
click at [10, 68] on icon at bounding box center [10, 67] width 7 height 7
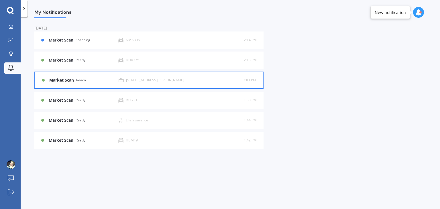
click at [55, 85] on div "Market Scan Ready [STREET_ADDRESS][PERSON_NAME] 2:03 PM 2:03 PM" at bounding box center [149, 80] width 214 height 16
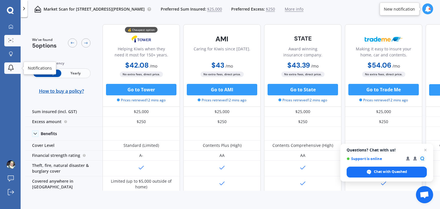
click at [12, 64] on icon at bounding box center [10, 67] width 7 height 7
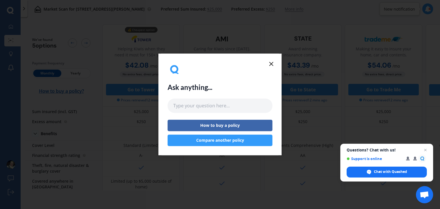
click at [273, 65] on icon at bounding box center [271, 63] width 7 height 7
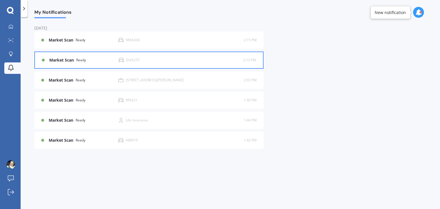
click at [110, 68] on div "Market Scan Ready DUA275 2:13 PM 2:13 PM" at bounding box center [149, 60] width 214 height 16
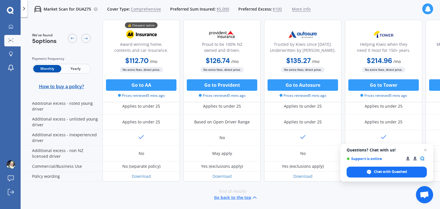
scroll to position [314, 0]
click at [9, 70] on icon at bounding box center [10, 67] width 7 height 7
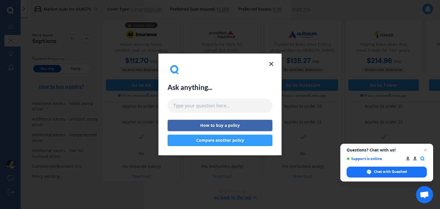
click at [272, 63] on line at bounding box center [270, 63] width 3 height 3
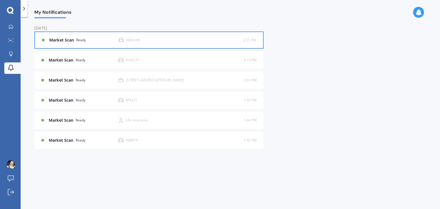
click at [92, 42] on div "Market Scan Ready" at bounding box center [83, 40] width 69 height 5
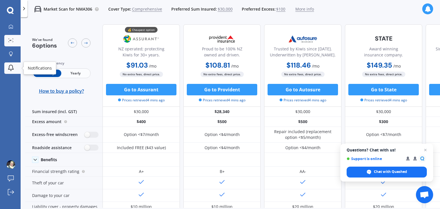
click at [8, 66] on icon at bounding box center [10, 67] width 7 height 7
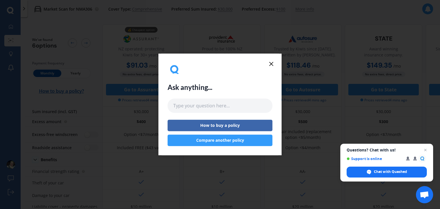
click at [273, 63] on icon at bounding box center [271, 63] width 7 height 7
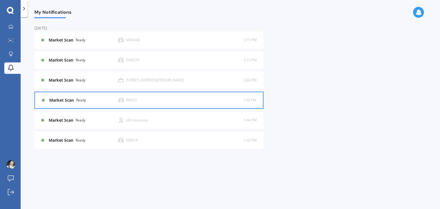
click at [124, 103] on div "Market Scan Ready RFK231 1:50 PM 1:50 PM" at bounding box center [149, 100] width 214 height 16
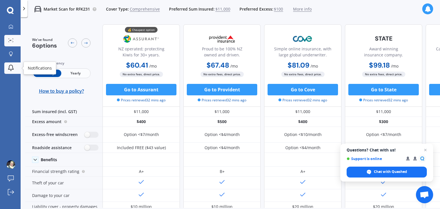
click at [9, 70] on icon at bounding box center [10, 67] width 7 height 7
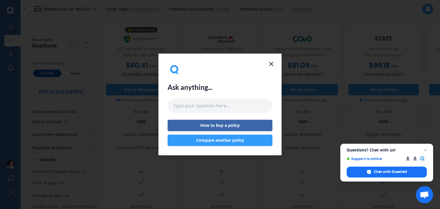
click at [272, 63] on icon at bounding box center [271, 63] width 7 height 7
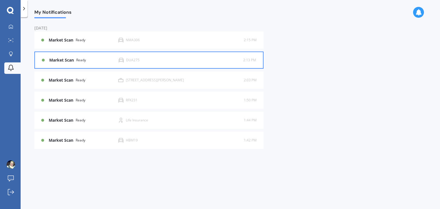
click at [171, 56] on div "Market Scan Ready DUA275 2:13 PM 2:13 PM" at bounding box center [149, 60] width 214 height 16
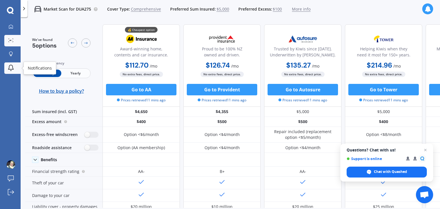
click at [5, 69] on link "Notifications" at bounding box center [12, 67] width 16 height 11
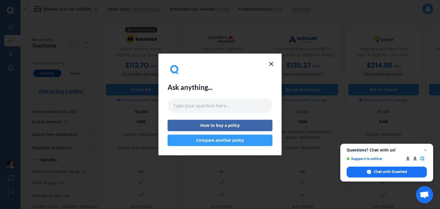
click at [270, 61] on icon at bounding box center [271, 63] width 7 height 7
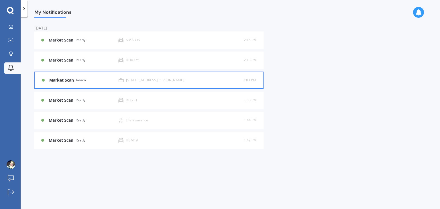
click at [130, 80] on div "[STREET_ADDRESS][PERSON_NAME]" at bounding box center [155, 80] width 58 height 4
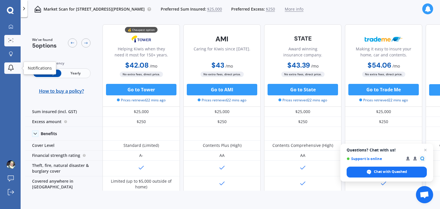
click at [10, 65] on icon at bounding box center [10, 67] width 5 height 4
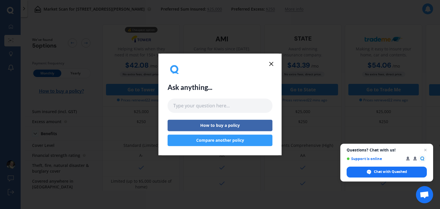
click at [271, 62] on icon at bounding box center [271, 63] width 7 height 7
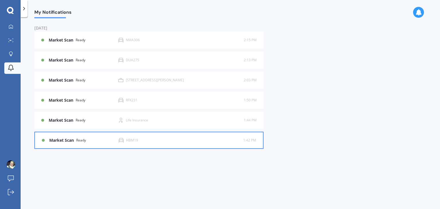
click at [62, 144] on div "Market Scan Ready HBM19 1:42 PM 1:42 PM" at bounding box center [149, 140] width 214 height 16
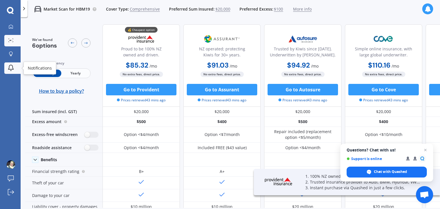
click at [9, 64] on icon at bounding box center [10, 67] width 7 height 7
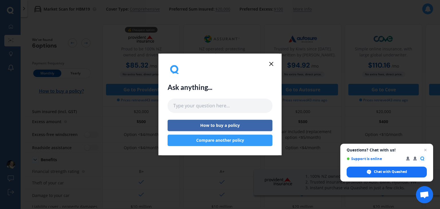
click at [273, 63] on icon at bounding box center [271, 63] width 7 height 7
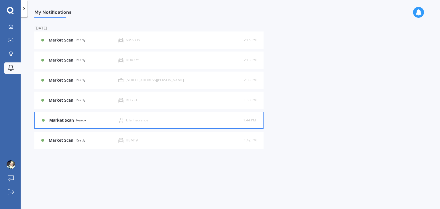
click at [87, 115] on div "Market Scan Ready Life Insurance 1:44 PM 1:44 PM" at bounding box center [149, 120] width 214 height 16
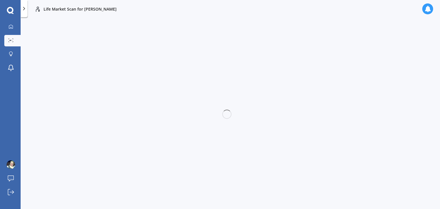
click at [13, 62] on div "My Dashboard Market Scan Explore insurance Notifications" at bounding box center [10, 48] width 21 height 55
click at [12, 69] on icon at bounding box center [10, 67] width 7 height 7
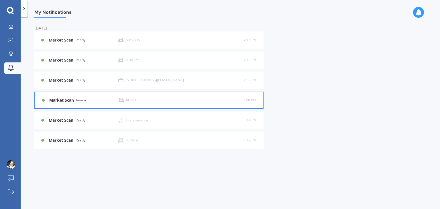
click at [63, 107] on div "Market Scan Ready RFK231 1:50 PM 1:50 PM" at bounding box center [149, 100] width 214 height 16
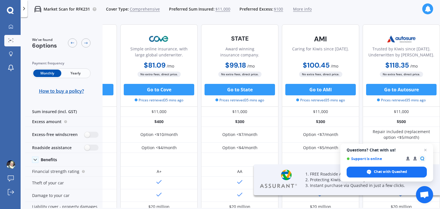
scroll to position [0, 147]
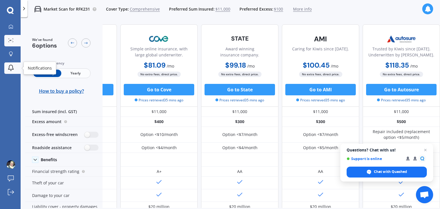
click at [7, 68] on div at bounding box center [11, 67] width 9 height 7
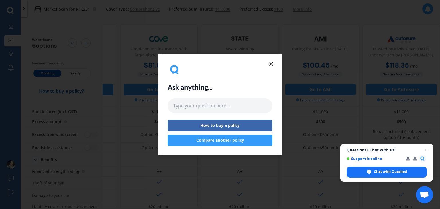
click at [271, 64] on line at bounding box center [270, 63] width 3 height 3
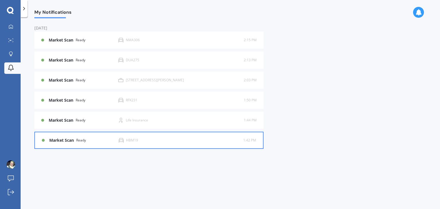
click at [132, 140] on div "HBM19" at bounding box center [132, 140] width 12 height 4
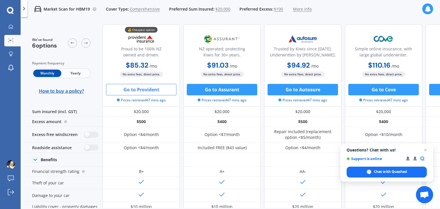
click at [142, 91] on button "Go to Provident" at bounding box center [141, 89] width 70 height 11
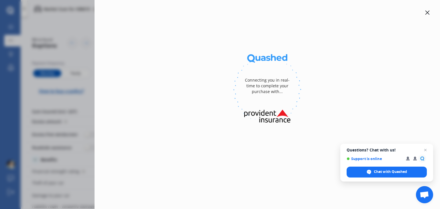
select select "Yearly"
select select "full"
select select "[STREET_ADDRESS][PERSON_NAME]"
select select "HOLDEN"
select select "COMMODORE"
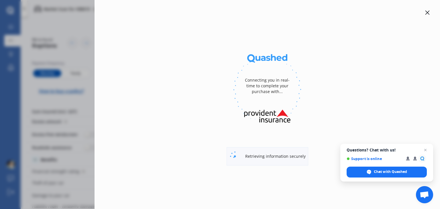
select select "NO"
select select "Monthly"
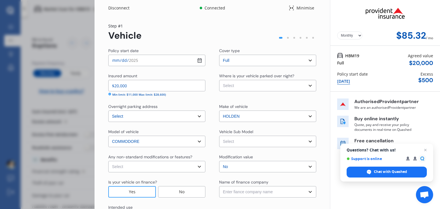
click at [273, 85] on select "Select Garage (fully enclosed) Off Street Parking Other" at bounding box center [267, 85] width 97 height 11
select select "GARAGE"
click at [219, 80] on select "Select Garage (fully enclosed) Off Street Parking Other" at bounding box center [267, 85] width 97 height 11
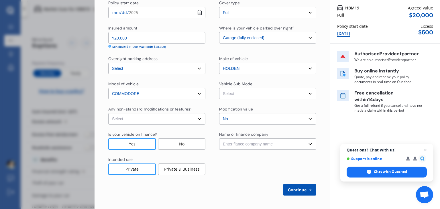
scroll to position [48, 0]
click at [244, 96] on select "Select Commodore VE SS V Series Sedan 4dr Spts Auto 6sp 6.0i" at bounding box center [267, 93] width 97 height 11
select select "NZVHOLD2007AEAV"
click at [219, 88] on select "Select Commodore VE SS V Series Sedan 4dr Spts Auto 6sp 6.0i" at bounding box center [267, 93] width 97 height 11
click at [155, 118] on select "Select None [MEDICAL_DATA] System(NOS) Roll Cage Full Racing Harness" at bounding box center [156, 118] width 97 height 11
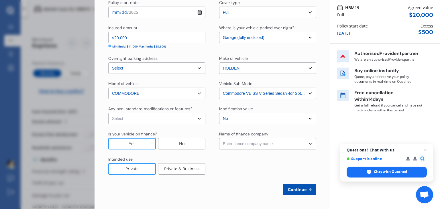
select select "none"
click at [108, 113] on select "Select None [MEDICAL_DATA] System(NOS) Roll Cage Full Racing Harness" at bounding box center [156, 118] width 97 height 11
click at [236, 142] on select "Enter fiance company name 24/7 Finance AA Finance Limited Acclaim Finance Activ…" at bounding box center [267, 143] width 97 height 11
select select "FC0021"
click at [219, 138] on select "Enter fiance company name 24/7 Finance AA Finance Limited Acclaim Finance Activ…" at bounding box center [267, 143] width 97 height 11
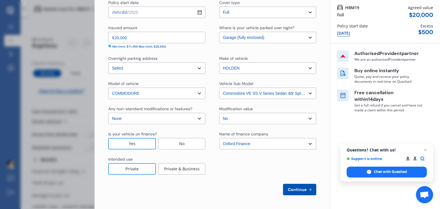
click at [292, 190] on span "Continue" at bounding box center [297, 189] width 21 height 5
select select "05"
select select "04"
select select "1980"
select select "NZ_FULL"
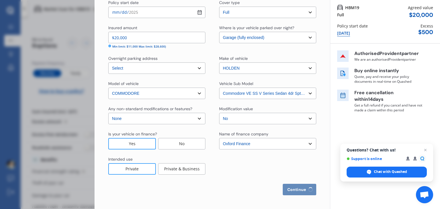
select select "0"
select select "25"
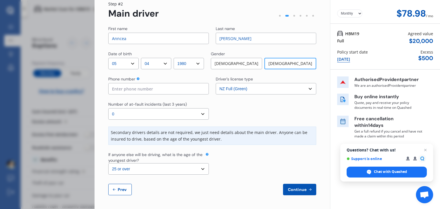
scroll to position [0, 0]
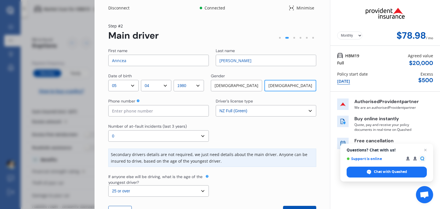
click at [239, 82] on div "[DEMOGRAPHIC_DATA]" at bounding box center [236, 85] width 51 height 11
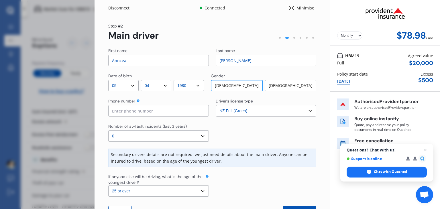
click at [170, 112] on input at bounding box center [158, 110] width 101 height 11
type input "0274426877"
type input "A [PERSON_NAME]"
click at [139, 64] on input "Anncea" at bounding box center [158, 60] width 101 height 11
drag, startPoint x: 128, startPoint y: 61, endPoint x: 96, endPoint y: 59, distance: 32.2
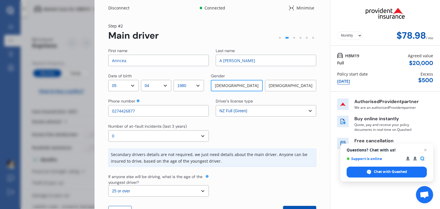
click at [96, 59] on div "Yearly Monthly $78.98 / mo Step # 2 Main driver First name [PERSON_NAME] Last n…" at bounding box center [211, 123] width 235 height 215
type input "j"
type input "[PERSON_NAME]"
click at [234, 60] on input "A [PERSON_NAME]" at bounding box center [266, 60] width 101 height 11
drag, startPoint x: 236, startPoint y: 60, endPoint x: 214, endPoint y: 60, distance: 21.5
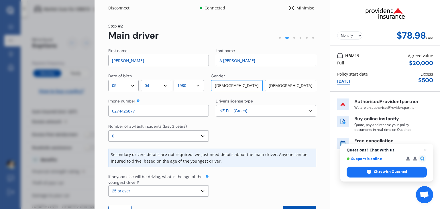
click at [216, 60] on input "A [PERSON_NAME]" at bounding box center [266, 60] width 101 height 11
type input "Cosford"
click at [120, 85] on select "DD 01 02 03 04 05 06 07 08 09 10 11 12 13 14 15 16 17 18 19 20 21 22 23 24 25 2…" at bounding box center [123, 85] width 30 height 11
select select "03"
click at [108, 80] on select "DD 01 02 03 04 05 06 07 08 09 10 11 12 13 14 15 16 17 18 19 20 21 22 23 24 25 2…" at bounding box center [123, 85] width 30 height 11
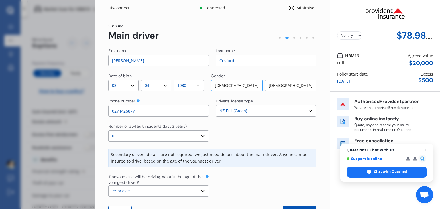
drag, startPoint x: 141, startPoint y: 109, endPoint x: 111, endPoint y: 111, distance: 30.7
click at [111, 111] on input "0274426877" at bounding box center [158, 110] width 101 height 11
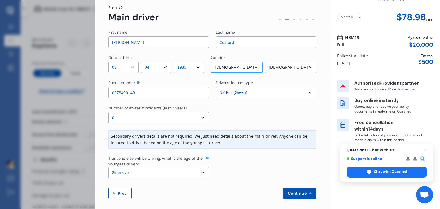
scroll to position [22, 0]
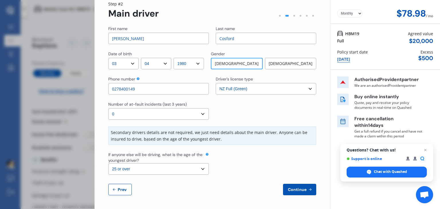
type input "0278400149"
click at [139, 168] on select "Select the age of the youngest driver. 16 17 18 19 20 21 22 23 24 25 or over" at bounding box center [158, 168] width 101 height 11
select select "20"
click at [108, 163] on select "Select the age of the youngest driver. 16 17 18 19 20 21 22 23 24 25 or over" at bounding box center [158, 168] width 101 height 11
click at [296, 192] on button "Continue" at bounding box center [299, 189] width 33 height 11
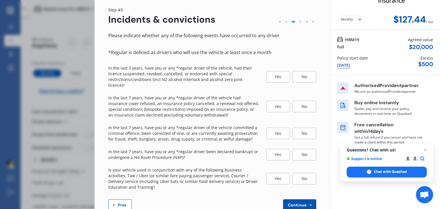
scroll to position [26, 0]
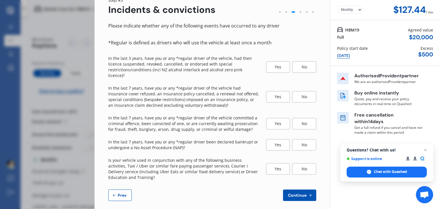
click at [120, 193] on span "Prev" at bounding box center [122, 195] width 11 height 5
select select "03"
select select "04"
select select "1980"
select select "NZ_FULL"
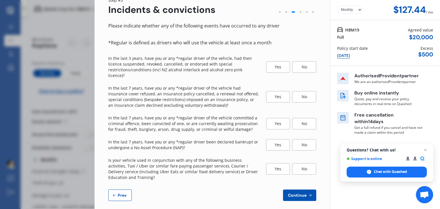
select select "0"
select select "20"
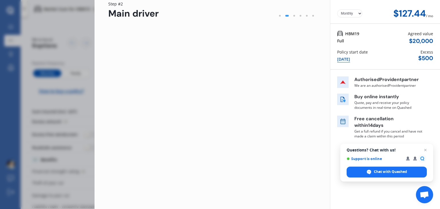
scroll to position [22, 0]
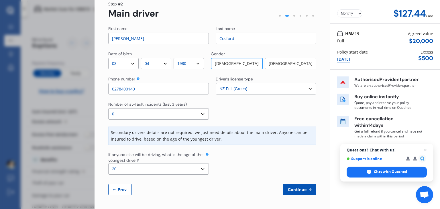
drag, startPoint x: 144, startPoint y: 39, endPoint x: 77, endPoint y: 41, distance: 67.6
click at [77, 41] on div "Disconnect Connected Minimise Yearly Monthly $127.44 / mo Step # 2 Main driver …" at bounding box center [220, 104] width 440 height 209
type input "Anncea"
click at [239, 38] on input "Cosford" at bounding box center [266, 38] width 101 height 11
type input "C"
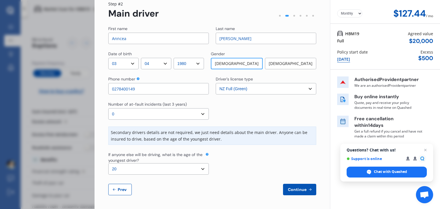
type input "[PERSON_NAME]"
click at [305, 48] on div "First name [PERSON_NAME] Last name [PERSON_NAME] Date of birth DD 01 02 03 04 0…" at bounding box center [212, 111] width 208 height 170
click at [274, 62] on div "[DEMOGRAPHIC_DATA]" at bounding box center [290, 63] width 51 height 11
click at [121, 64] on select "DD 01 02 03 04 05 06 07 08 09 10 11 12 13 14 15 16 17 18 19 20 21 22 23 24 25 2…" at bounding box center [123, 63] width 30 height 11
select select "05"
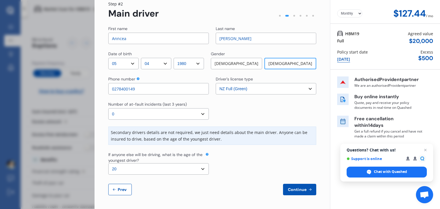
click at [108, 58] on select "DD 01 02 03 04 05 06 07 08 09 10 11 12 13 14 15 16 17 18 19 20 21 22 23 24 25 2…" at bounding box center [123, 63] width 30 height 11
drag, startPoint x: 137, startPoint y: 89, endPoint x: 97, endPoint y: 89, distance: 40.4
click at [97, 89] on div "Yearly Monthly $127.44 / mo Step # 2 Main driver First name [PERSON_NAME] Last …" at bounding box center [211, 101] width 235 height 215
type input "0274426877"
click at [184, 112] on select "Select number of at-fault incidents (last 3 years) 0 1 2 3 4 5 or more" at bounding box center [158, 113] width 101 height 11
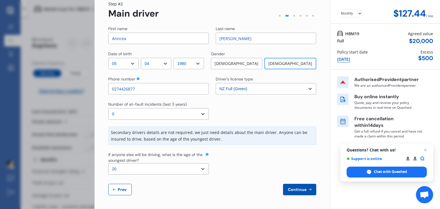
click at [184, 112] on select "Select number of at-fault incidents (last 3 years) 0 1 2 3 4 5 or more" at bounding box center [158, 113] width 101 height 11
click at [203, 168] on select "Select the age of the youngest driver. 16 17 18 19 20 21 22 23 24 25 or over" at bounding box center [158, 168] width 101 height 11
click at [236, 178] on div "First name [PERSON_NAME] Last name [PERSON_NAME] Date of birth DD 01 02 03 04 0…" at bounding box center [212, 111] width 208 height 170
click at [200, 170] on select "Select the age of the youngest driver. 16 17 18 19 20 21 22 23 24 25 or over" at bounding box center [158, 168] width 101 height 11
select select "25"
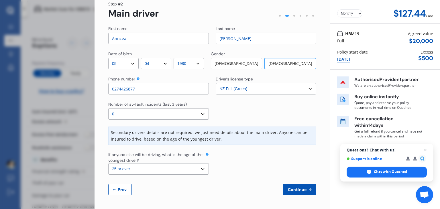
click at [108, 163] on select "Select the age of the youngest driver. 16 17 18 19 20 21 22 23 24 25 or over" at bounding box center [158, 168] width 101 height 11
click at [313, 194] on div "Yearly Monthly $127.44 / mo Step # 2 Main driver First name [PERSON_NAME] Last …" at bounding box center [211, 101] width 235 height 215
click at [298, 191] on span "Continue" at bounding box center [297, 189] width 21 height 5
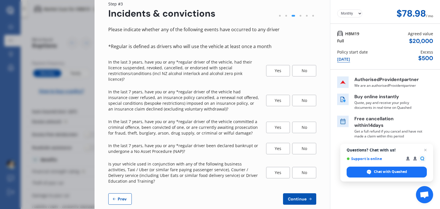
scroll to position [0, 0]
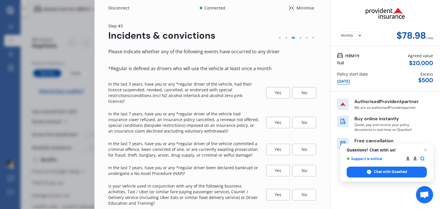
click at [300, 91] on div "No" at bounding box center [304, 92] width 24 height 11
click at [277, 118] on div "Yes" at bounding box center [278, 122] width 24 height 11
click at [299, 145] on div "No" at bounding box center [304, 149] width 24 height 11
click at [299, 169] on div "No" at bounding box center [304, 170] width 24 height 11
click at [304, 189] on div "No" at bounding box center [304, 194] width 24 height 11
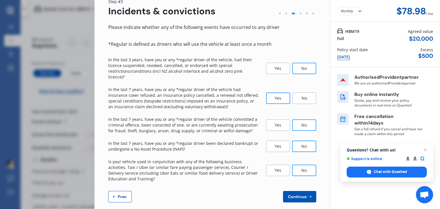
scroll to position [26, 0]
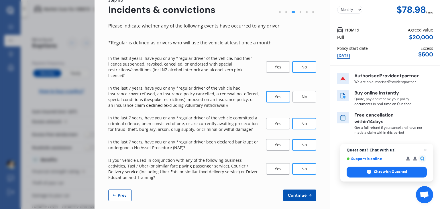
click at [295, 193] on span "Continue" at bounding box center [297, 195] width 21 height 5
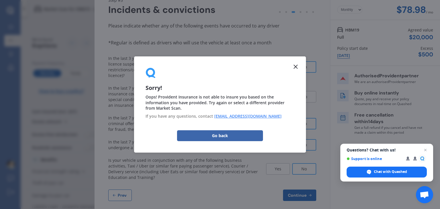
scroll to position [0, 0]
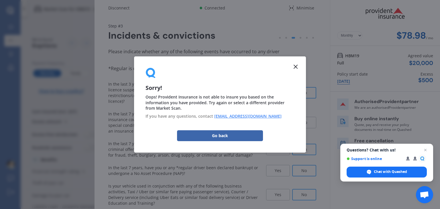
click at [187, 146] on p "In the last 7 years, have you or any *regular driver of the vehicle committed a…" at bounding box center [183, 149] width 151 height 17
click at [187, 141] on p "In the last 7 years, have you or any *regular driver of the vehicle committed a…" at bounding box center [183, 149] width 151 height 17
click at [240, 141] on p "In the last 7 years, have you or any *regular driver of the vehicle committed a…" at bounding box center [183, 149] width 151 height 17
click at [293, 65] on div "*Regular is defined as drivers who will use the vehicle at least once a month" at bounding box center [212, 69] width 208 height 8
click at [296, 66] on div "*Regular is defined as drivers who will use the vehicle at least once a month" at bounding box center [212, 69] width 208 height 8
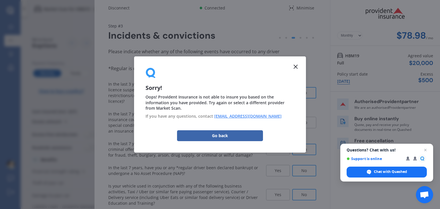
click at [295, 65] on div "*Regular is defined as drivers who will use the vehicle at least once a month" at bounding box center [212, 69] width 208 height 8
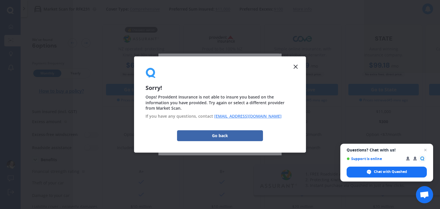
click at [210, 137] on button "Compare another policy" at bounding box center [220, 140] width 105 height 11
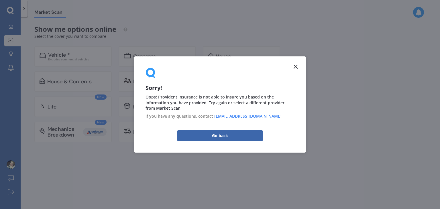
click at [295, 66] on div "Market Scan Show me options online Select the cover you want to compare Vehicle…" at bounding box center [230, 114] width 419 height 192
click at [11, 71] on div at bounding box center [11, 67] width 9 height 7
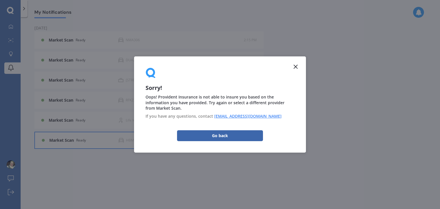
click at [60, 144] on div "Market Scan Ready HBM19 1:42 PM 1:42 PM" at bounding box center [149, 140] width 214 height 16
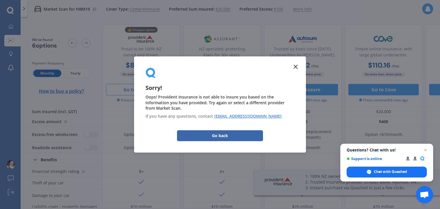
click at [222, 96] on div "Go to Assurant Prices retrieved 54 mins ago" at bounding box center [221, 93] width 77 height 19
click at [230, 137] on div "Option <$7/month" at bounding box center [221, 135] width 35 height 6
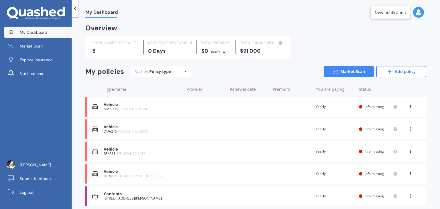
click at [124, 110] on span "TOYOTA HIACE 2011" at bounding box center [134, 109] width 33 height 5
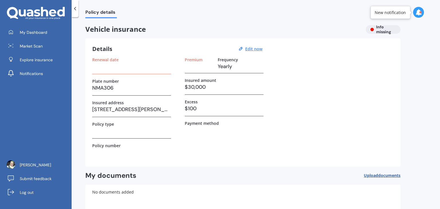
click at [101, 66] on h3 at bounding box center [131, 66] width 79 height 9
click at [255, 48] on u "Edit now" at bounding box center [253, 48] width 17 height 5
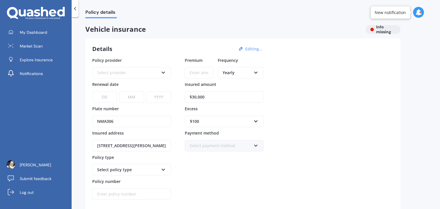
click at [112, 71] on div "Select provider" at bounding box center [128, 73] width 62 height 6
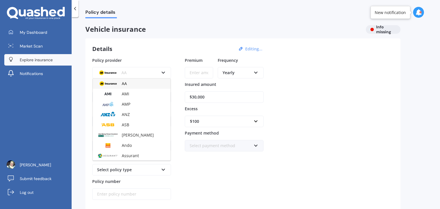
click at [57, 63] on link "Explore insurance" at bounding box center [37, 59] width 67 height 11
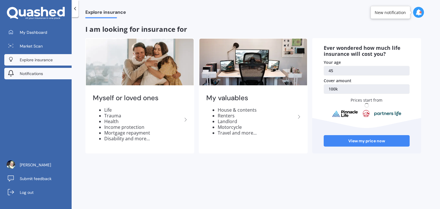
click at [48, 72] on link "Notifications" at bounding box center [37, 73] width 67 height 11
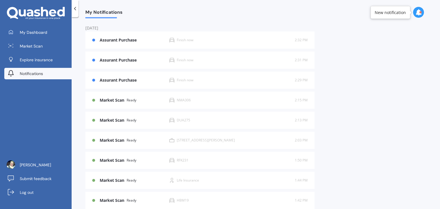
drag, startPoint x: 436, startPoint y: 42, endPoint x: 437, endPoint y: 47, distance: 5.5
click at [437, 47] on div "My Notifications Today Assurant Purchase Finish now 2:32 PM 2:32 PM Assurant Pu…" at bounding box center [256, 114] width 368 height 192
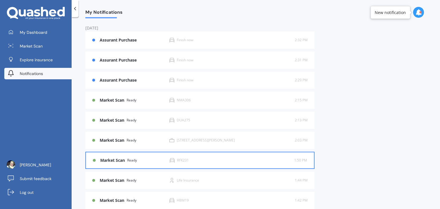
click at [249, 159] on div "RFK231" at bounding box center [232, 160] width 125 height 5
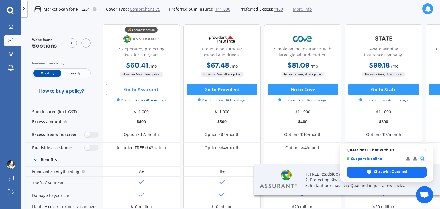
click at [149, 91] on button "Go to Assurant" at bounding box center [141, 89] width 70 height 11
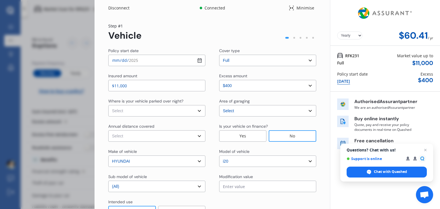
select select "Monthly"
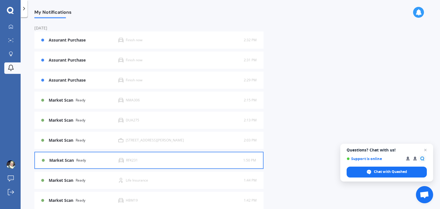
click at [143, 163] on div "RFK231" at bounding box center [181, 160] width 125 height 5
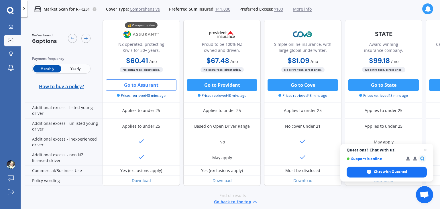
scroll to position [302, 0]
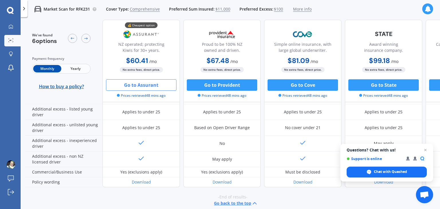
drag, startPoint x: 434, startPoint y: 193, endPoint x: 434, endPoint y: 187, distance: 5.4
click at [434, 187] on div "-End of results- Go back to the top" at bounding box center [232, 200] width 415 height 26
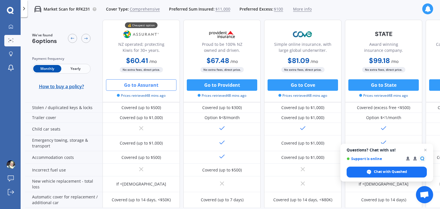
scroll to position [131, 0]
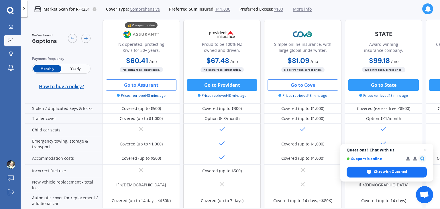
click at [300, 86] on button "Go to Cove" at bounding box center [302, 84] width 70 height 11
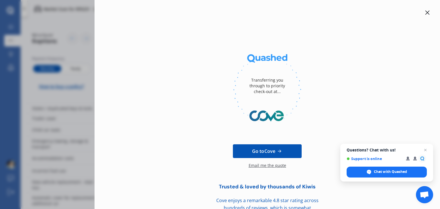
click at [425, 12] on icon at bounding box center [427, 12] width 5 height 5
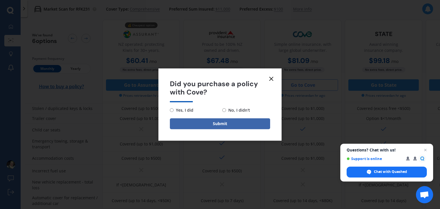
click at [174, 109] on span "Yes, I did" at bounding box center [184, 110] width 20 height 7
click at [174, 109] on input "Yes, I did" at bounding box center [172, 110] width 4 height 4
radio input "true"
click at [179, 122] on button "Submit" at bounding box center [220, 123] width 100 height 11
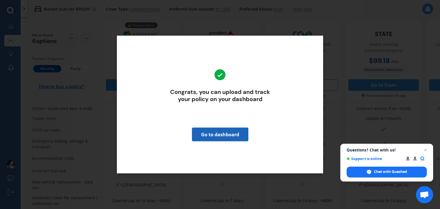
click at [210, 133] on link "Go to dashboard" at bounding box center [220, 135] width 56 height 14
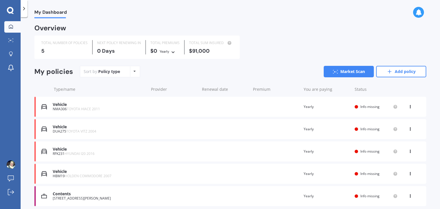
click at [76, 132] on span "TOYOTA VITZ 2004" at bounding box center [81, 131] width 30 height 5
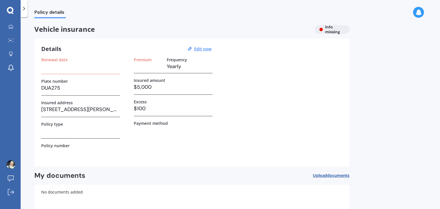
click at [88, 67] on h3 at bounding box center [80, 66] width 79 height 9
click at [61, 59] on label "Renewal date" at bounding box center [54, 59] width 26 height 5
click at [203, 47] on u "Edit now" at bounding box center [202, 48] width 17 height 5
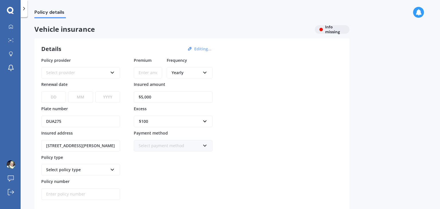
click at [52, 74] on div "Select provider" at bounding box center [77, 73] width 62 height 6
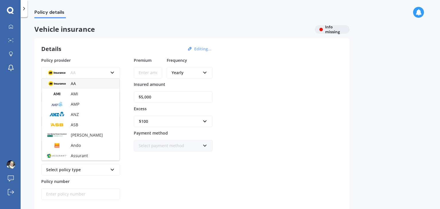
click at [119, 13] on div "Policy details" at bounding box center [230, 9] width 419 height 18
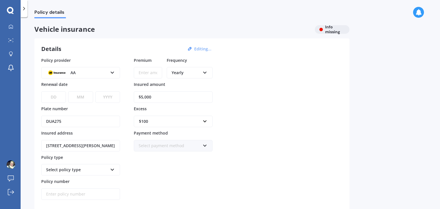
click at [25, 11] on icon at bounding box center [24, 9] width 6 height 6
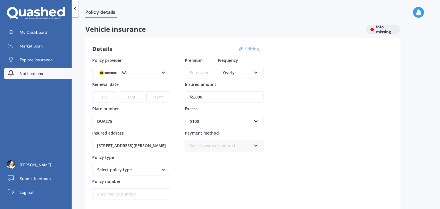
click at [34, 69] on link "Notifications" at bounding box center [37, 73] width 67 height 11
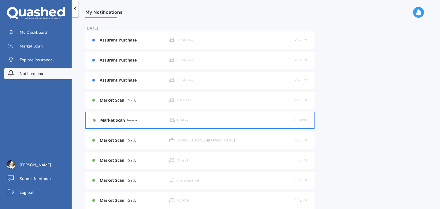
click at [165, 125] on div "Market Scan Ready DUA275 2:13 PM 2:13 PM" at bounding box center [200, 120] width 214 height 16
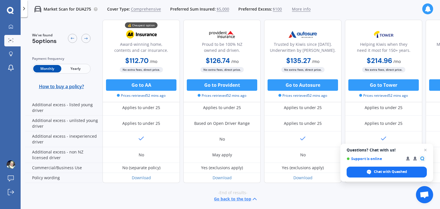
scroll to position [315, 0]
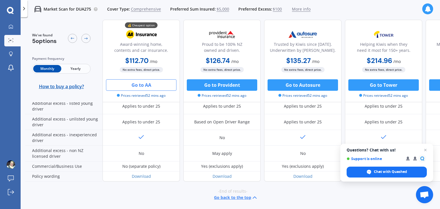
click at [153, 89] on button "Go to AA" at bounding box center [141, 84] width 70 height 11
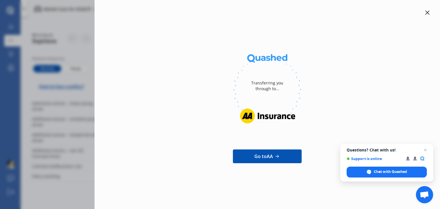
click at [279, 150] on link "Go to AA" at bounding box center [267, 156] width 69 height 14
click at [427, 11] on icon at bounding box center [427, 12] width 5 height 5
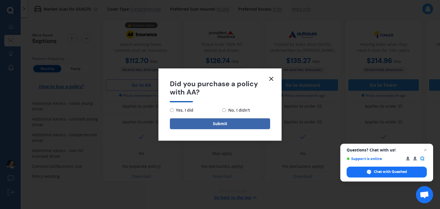
click at [180, 108] on span "Yes, I did" at bounding box center [184, 110] width 20 height 7
click at [174, 108] on input "Yes, I did" at bounding box center [172, 110] width 4 height 4
radio input "true"
click at [184, 124] on button "Submit" at bounding box center [220, 123] width 100 height 11
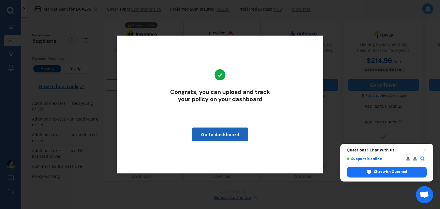
click at [202, 130] on link "Go to dashboard" at bounding box center [220, 135] width 56 height 14
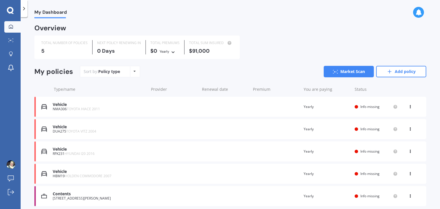
click at [57, 197] on div "[STREET_ADDRESS][PERSON_NAME]" at bounding box center [99, 198] width 93 height 4
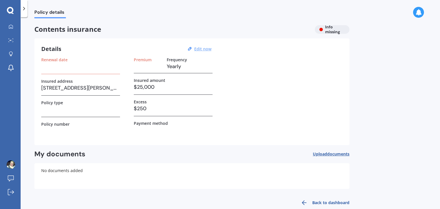
click at [203, 49] on u "Edit now" at bounding box center [202, 48] width 17 height 5
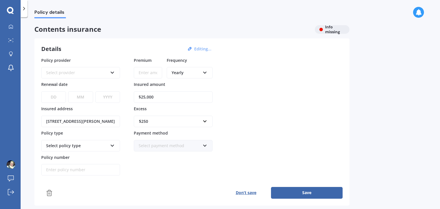
click at [245, 193] on button "Don’t save" at bounding box center [246, 192] width 50 height 11
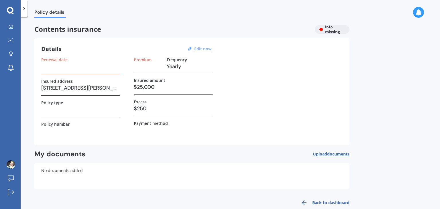
click at [312, 202] on link "Back to dashboard" at bounding box center [323, 203] width 52 height 14
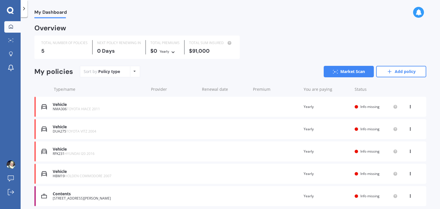
click at [60, 198] on div "[STREET_ADDRESS][PERSON_NAME]" at bounding box center [99, 198] width 93 height 4
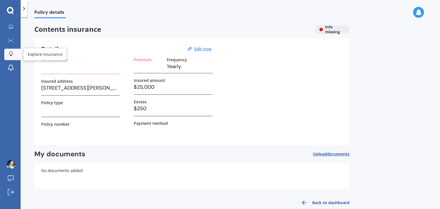
click at [11, 58] on link "Explore insurance" at bounding box center [12, 54] width 16 height 11
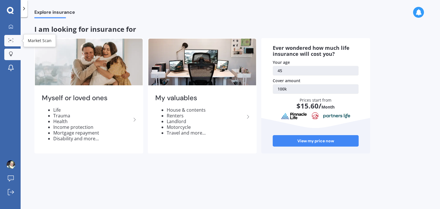
click at [10, 39] on icon at bounding box center [10, 40] width 5 height 4
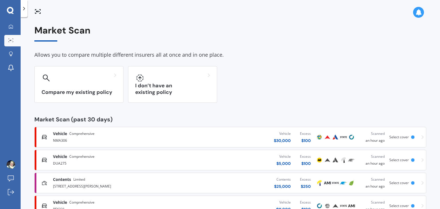
click at [72, 187] on div "[STREET_ADDRESS][PERSON_NAME]" at bounding box center [115, 185] width 125 height 7
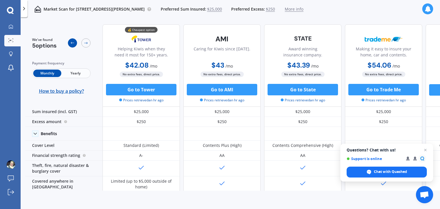
click at [70, 42] on icon at bounding box center [72, 43] width 5 height 5
click at [10, 24] on icon at bounding box center [11, 26] width 5 height 5
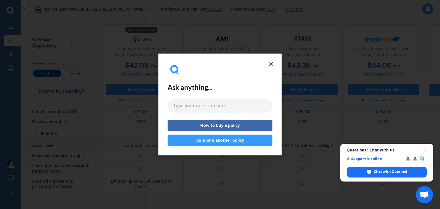
click at [273, 63] on icon at bounding box center [271, 63] width 7 height 7
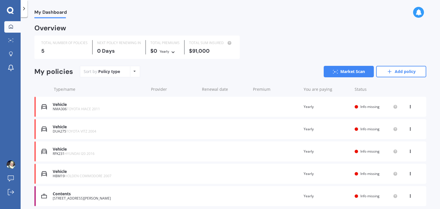
click at [354, 105] on div at bounding box center [355, 106] width 3 height 3
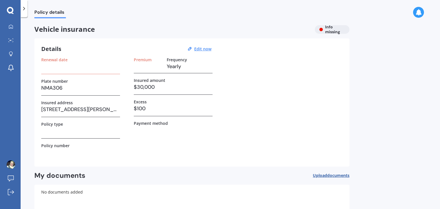
click at [86, 69] on h3 at bounding box center [80, 66] width 79 height 9
click at [207, 48] on u "Edit now" at bounding box center [202, 48] width 17 height 5
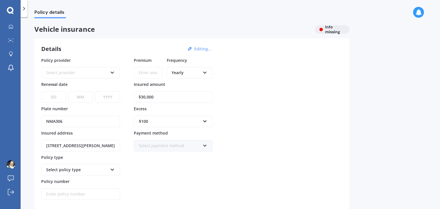
click at [52, 70] on div "Select provider" at bounding box center [77, 73] width 62 height 6
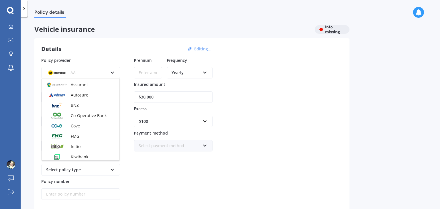
scroll to position [76, 0]
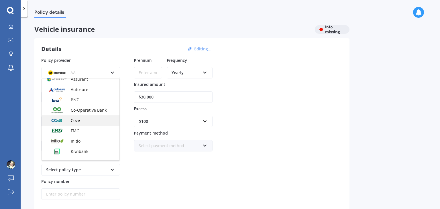
click at [64, 121] on img at bounding box center [56, 121] width 21 height 8
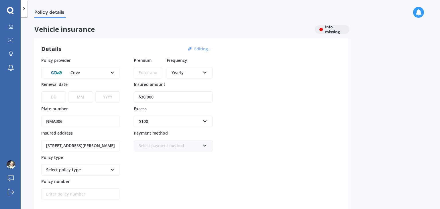
click at [149, 74] on input "Premium" at bounding box center [148, 72] width 28 height 11
click at [61, 102] on select "DD 01 02 03 04 05 06 07 08 09 10 11 12 13 14 15 16 17 18 19 20 21 22 23 24 25 2…" at bounding box center [53, 96] width 25 height 11
select select "29"
click at [41, 91] on select "DD 01 02 03 04 05 06 07 08 09 10 11 12 13 14 15 16 17 18 19 20 21 22 23 24 25 2…" at bounding box center [53, 96] width 25 height 11
click at [83, 98] on select "MM 01 02 03 04 05 06 07 08 09 10 11 12" at bounding box center [80, 96] width 25 height 11
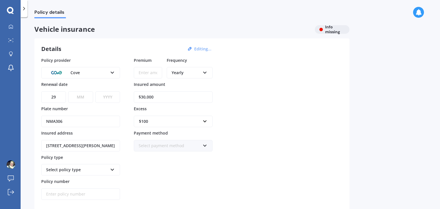
select select "09"
click at [68, 91] on select "MM 01 02 03 04 05 06 07 08 09 10 11 12" at bounding box center [80, 96] width 25 height 11
click at [113, 94] on select "YYYY 2027 2026 2025 2024 2023 2022 2021 2020 2019 2018 2017 2016 2015 2014 2013…" at bounding box center [107, 96] width 25 height 11
select select "2025"
click at [95, 91] on select "YYYY 2027 2026 2025 2024 2023 2022 2021 2020 2019 2018 2017 2016 2015 2014 2013…" at bounding box center [107, 96] width 25 height 11
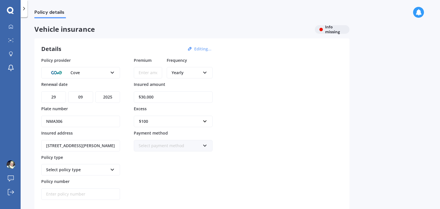
click at [144, 143] on div "Select payment method" at bounding box center [170, 146] width 62 height 6
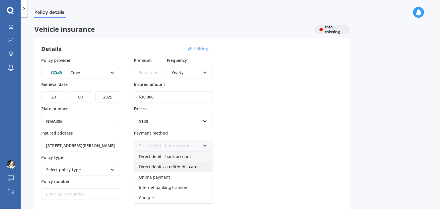
click at [148, 166] on span "Direct debit - credit/debit card" at bounding box center [168, 166] width 59 height 5
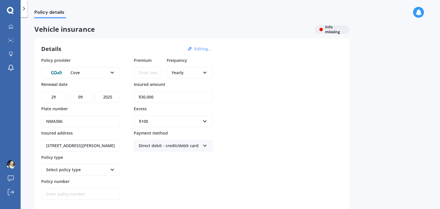
click at [115, 167] on div "Select policy type Comprehensive" at bounding box center [80, 169] width 79 height 11
click at [75, 169] on div "Comprehensive" at bounding box center [77, 170] width 62 height 6
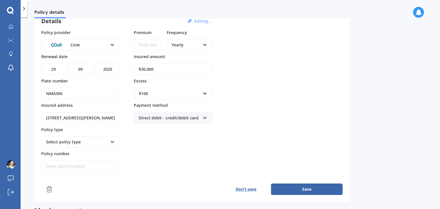
scroll to position [0, 0]
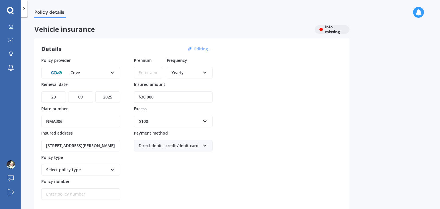
click at [202, 48] on button "Editing..." at bounding box center [202, 48] width 21 height 5
click at [9, 26] on icon at bounding box center [11, 26] width 5 height 5
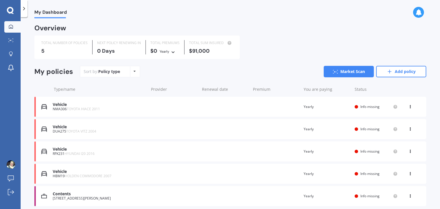
click at [133, 72] on icon at bounding box center [134, 71] width 2 height 3
click at [228, 68] on div "Sort by: Policy type Policy type Alphabetical Date added Renewing next Market S…" at bounding box center [253, 71] width 346 height 11
click at [392, 73] on link "Add policy" at bounding box center [401, 71] width 50 height 11
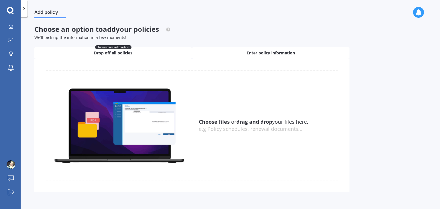
click at [203, 56] on div "Enter policy information" at bounding box center [270, 52] width 157 height 11
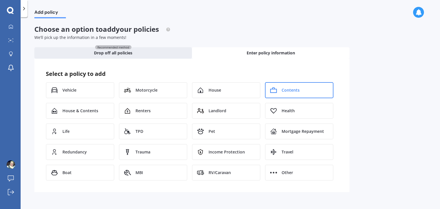
click at [277, 94] on div "Contents" at bounding box center [299, 90] width 68 height 16
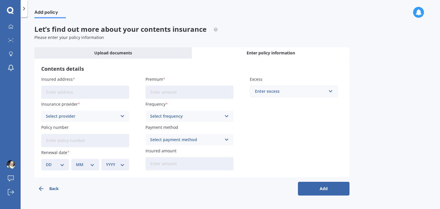
click at [97, 88] on input "Insured address" at bounding box center [85, 92] width 88 height 13
type input "[STREET_ADDRESS][PERSON_NAME]"
click at [90, 116] on div "Select provider" at bounding box center [81, 116] width 71 height 6
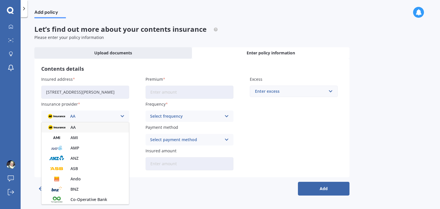
click at [76, 130] on div "AA" at bounding box center [85, 127] width 87 height 10
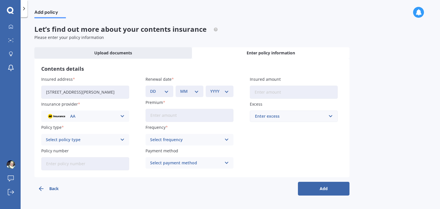
click at [75, 141] on div "Select policy type" at bounding box center [81, 140] width 71 height 6
click at [73, 152] on span "Contents Insurance" at bounding box center [65, 151] width 38 height 4
click at [73, 152] on label "Policy number" at bounding box center [84, 151] width 86 height 6
click at [73, 157] on input "Policy number" at bounding box center [85, 163] width 88 height 13
click at [73, 152] on label "Policy number" at bounding box center [84, 151] width 86 height 6
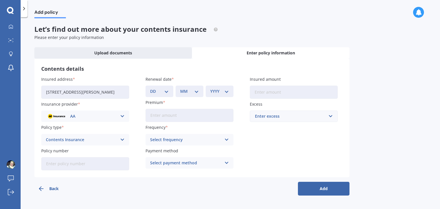
click at [73, 157] on input "Policy number" at bounding box center [85, 163] width 88 height 13
click at [73, 152] on label "Policy number" at bounding box center [84, 151] width 86 height 6
click at [73, 157] on input "Policy number" at bounding box center [85, 163] width 88 height 13
type input "h"
type input "AHM80011728"
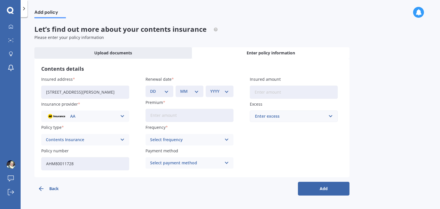
click at [162, 117] on input "Premium" at bounding box center [189, 115] width 88 height 13
click at [151, 91] on select "DD 01 02 03 04 05 06 07 08 09 10 11 12 13 14 15 16 17 18 19 20 21 22 23 24 25 2…" at bounding box center [159, 91] width 19 height 6
select select "30"
click at [150, 88] on select "DD 01 02 03 04 05 06 07 08 09 10 11 12 13 14 15 16 17 18 19 20 21 22 23 24 25 2…" at bounding box center [159, 91] width 19 height 6
click at [187, 92] on select "MM 01 02 03 04 05 06 07 08 09 10 11 12" at bounding box center [189, 91] width 19 height 6
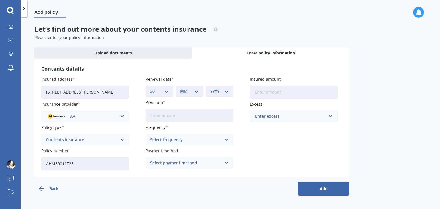
select select "09"
click at [180, 88] on select "MM 01 02 03 04 05 06 07 08 09 10 11 12" at bounding box center [189, 91] width 19 height 6
click at [215, 93] on select "YYYY 2027 2026 2025 2024 2023 2022 2021 2020 2019 2018 2017 2016 2015 2014 2013…" at bounding box center [219, 91] width 19 height 6
select select "2025"
click at [210, 88] on select "YYYY 2027 2026 2025 2024 2023 2022 2021 2020 2019 2018 2017 2016 2015 2014 2013…" at bounding box center [219, 91] width 19 height 6
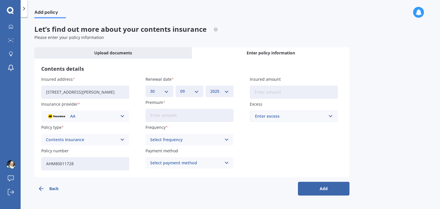
click at [200, 121] on input "Premium" at bounding box center [189, 115] width 88 height 13
click at [180, 120] on input "$450.00" at bounding box center [189, 115] width 88 height 13
type input "$450.00"
